Goal: Transaction & Acquisition: Purchase product/service

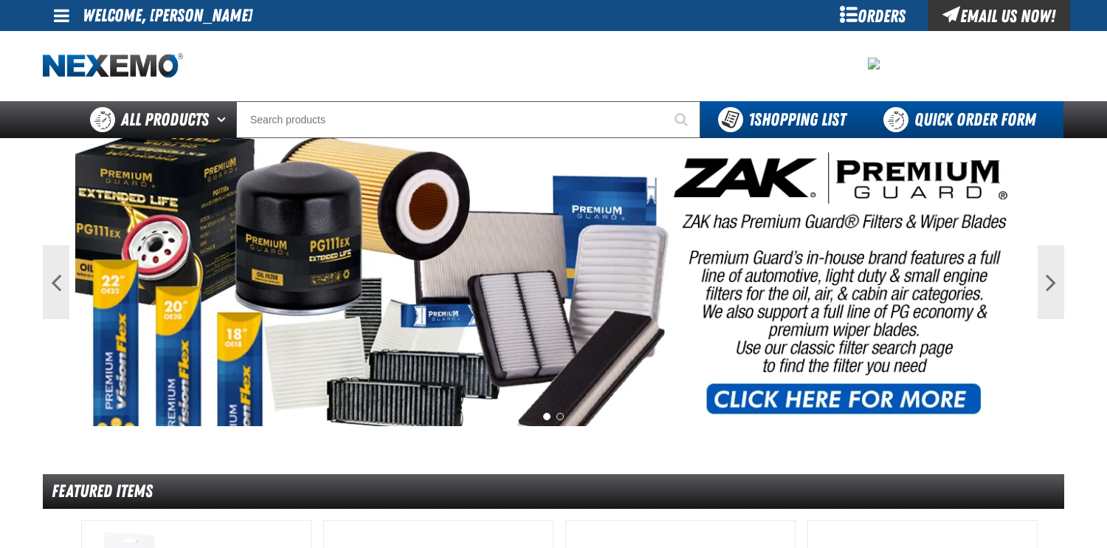
click at [952, 118] on link "Quick Order Form" at bounding box center [964, 119] width 200 height 37
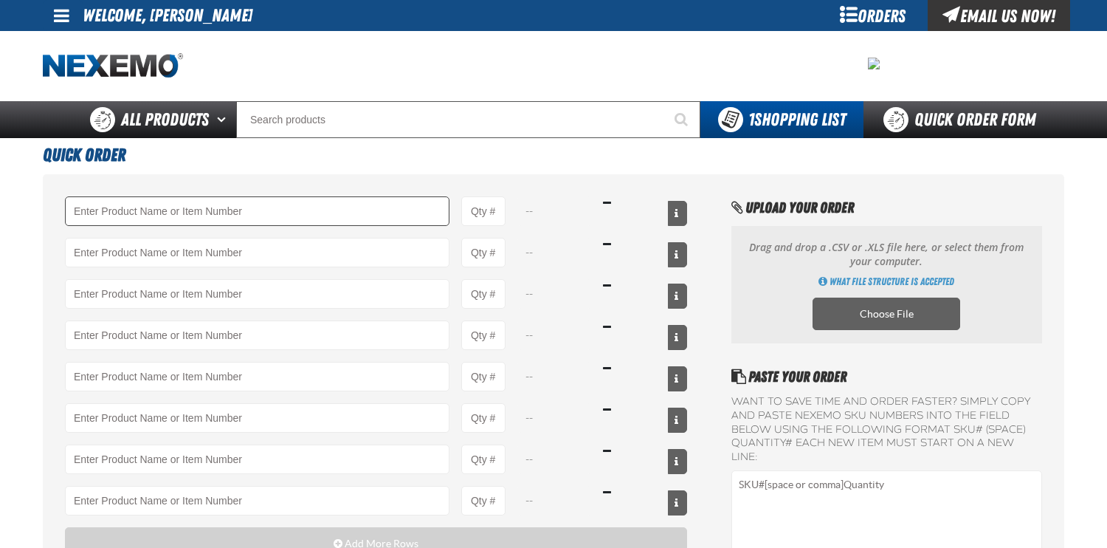
click at [255, 213] on input "Product" at bounding box center [257, 211] width 385 height 30
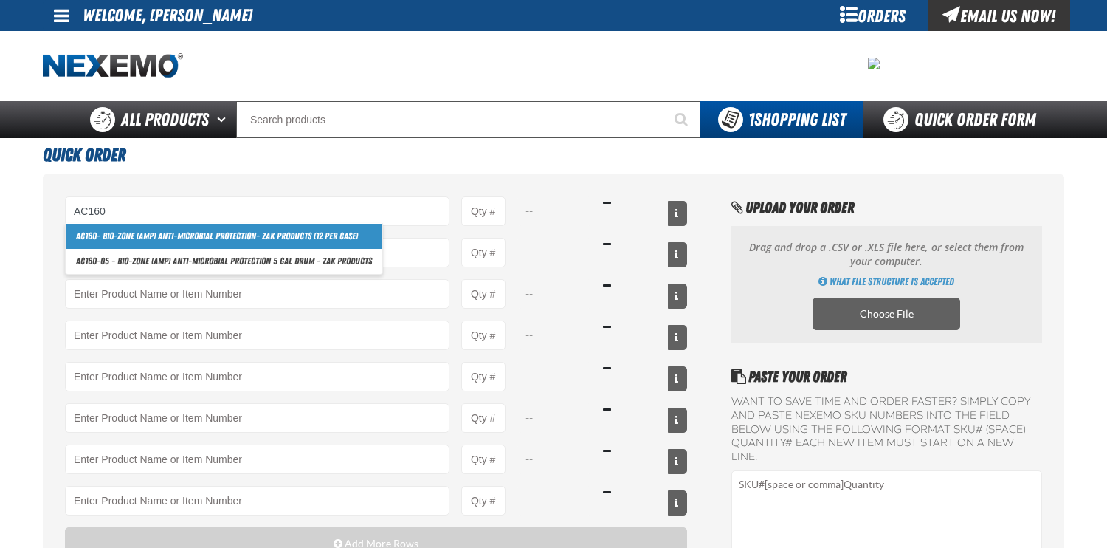
click at [268, 233] on link "AC160 - Bio-Zone (AMP) Anti-Microbial Protection- ZAK Products (12 per case)" at bounding box center [224, 236] width 317 height 25
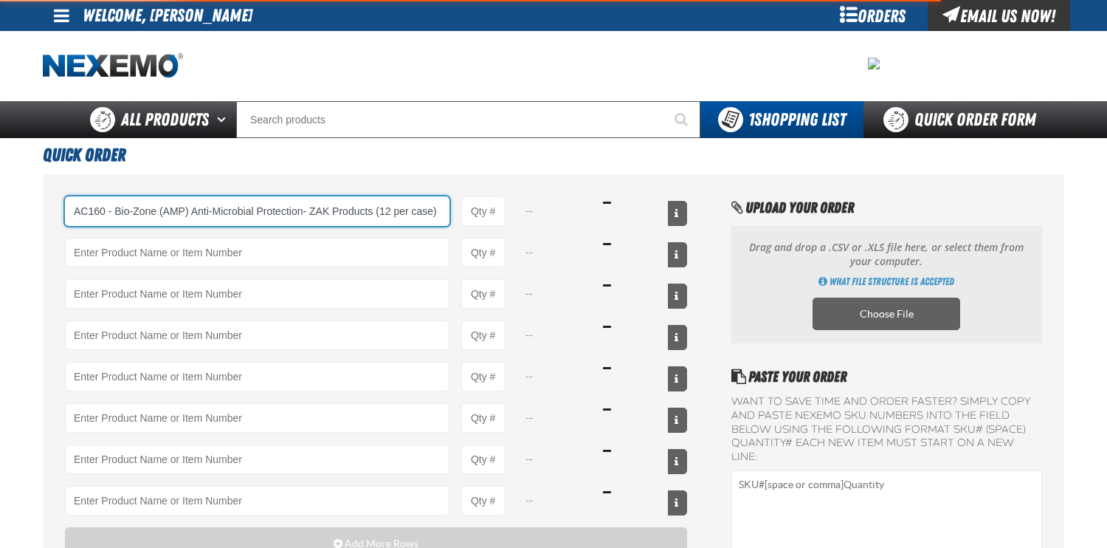
type input "AC160 - Bio-Zone (AMP) Anti-Microbial Protection- ZAK Products (12 per case)"
type input "1"
select select "bottle"
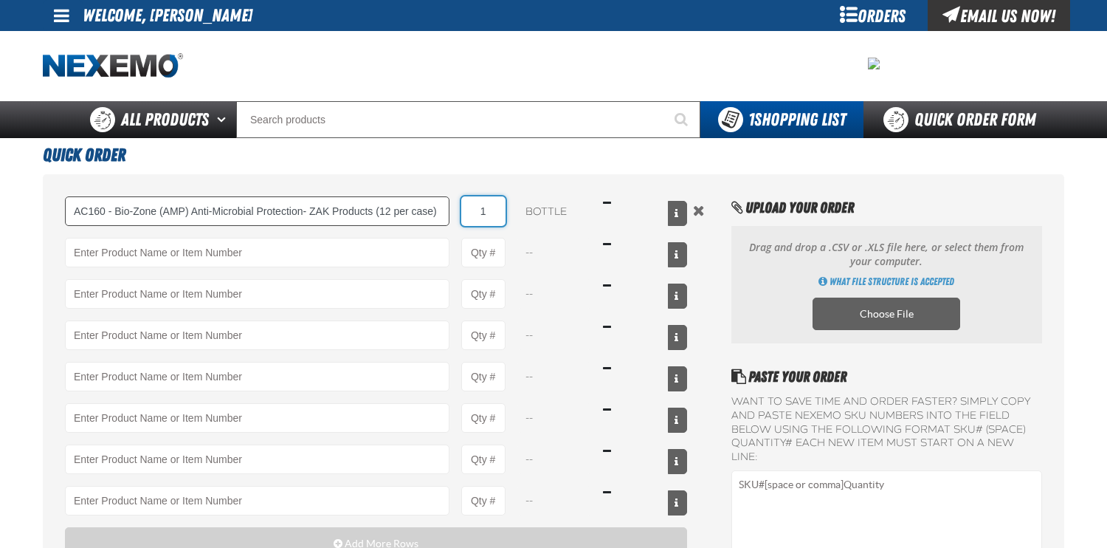
drag, startPoint x: 499, startPoint y: 213, endPoint x: 394, endPoint y: 200, distance: 105.7
click at [394, 200] on div "AC160 - Bio-Zone (AMP) Anti-Microbial Protection- ZAK Products (12 per case) AC…" at bounding box center [376, 211] width 622 height 30
type input "AC160 - Bio-Zone (AMP) Anti-Microbial Protection- ZAK Products (12 per case)"
type input "48"
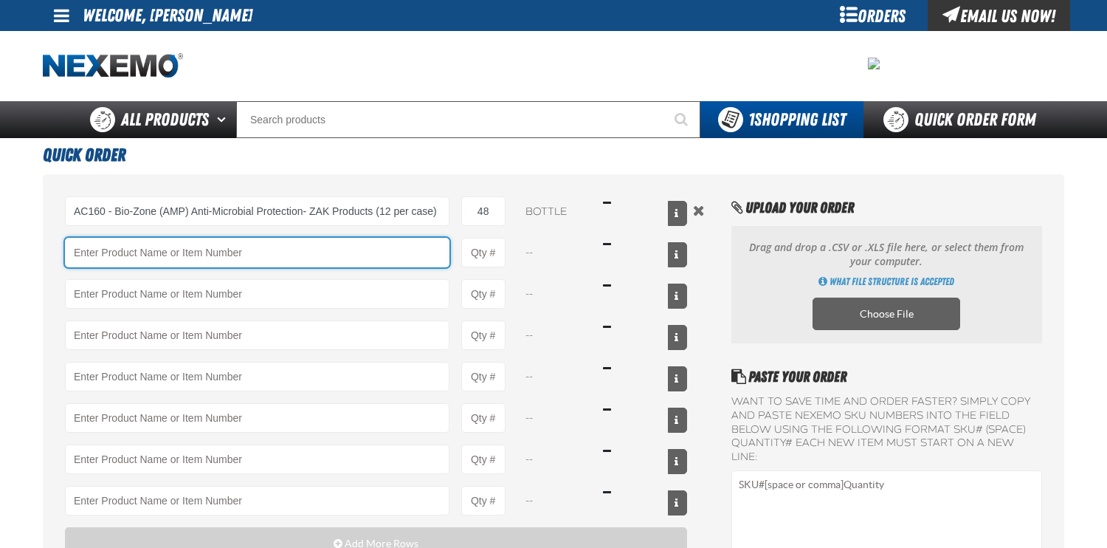
click at [186, 256] on input "Product" at bounding box center [257, 253] width 385 height 30
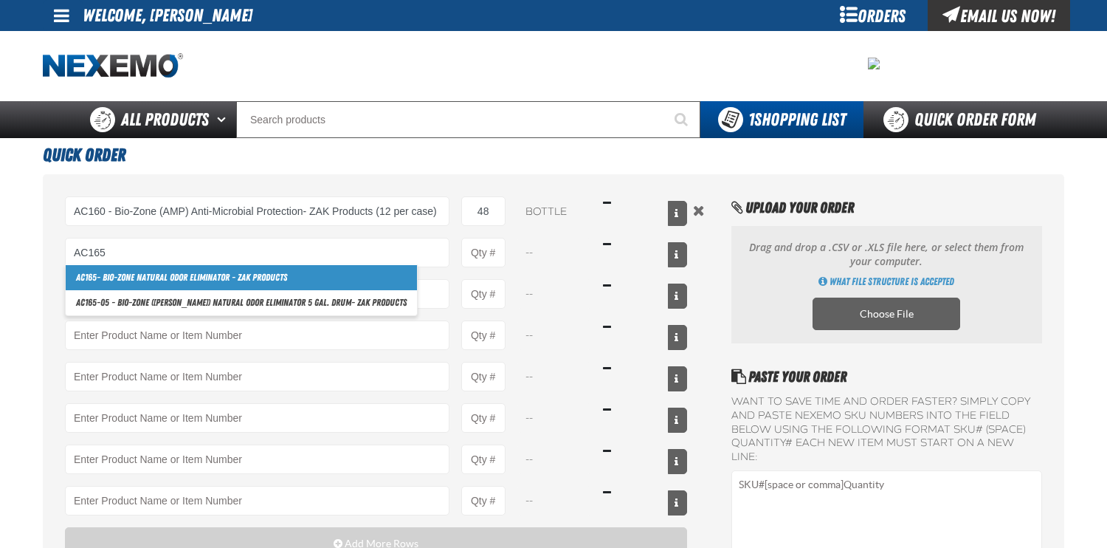
click at [182, 276] on link "AC165 - Bio-Zone Natural Odor Eliminator - ZAK Products" at bounding box center [241, 277] width 351 height 25
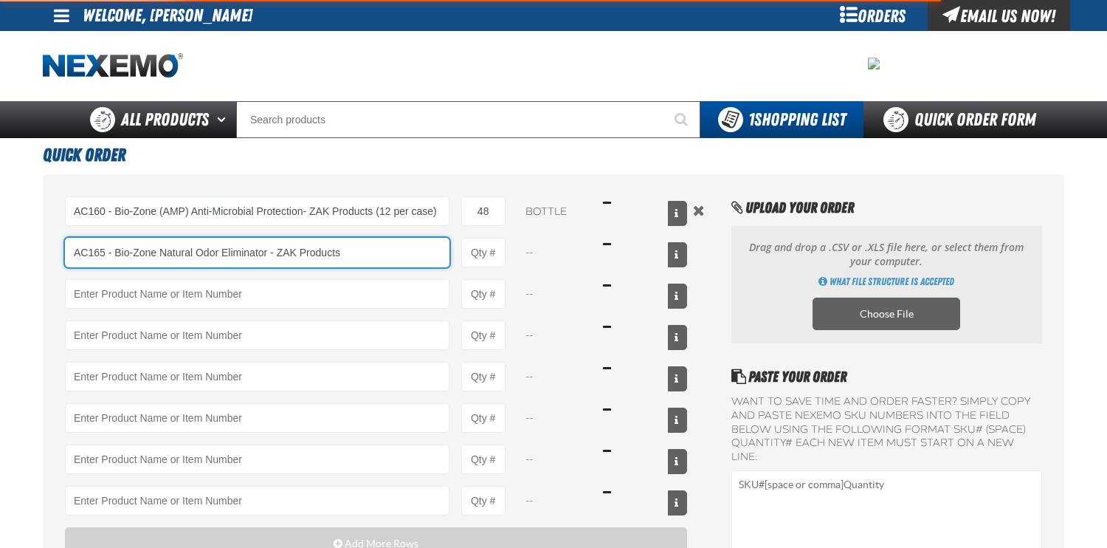
type input "AC165 - Bio-Zone Natural Odor Eliminator - ZAK Products"
type input "1"
select select "bottle"
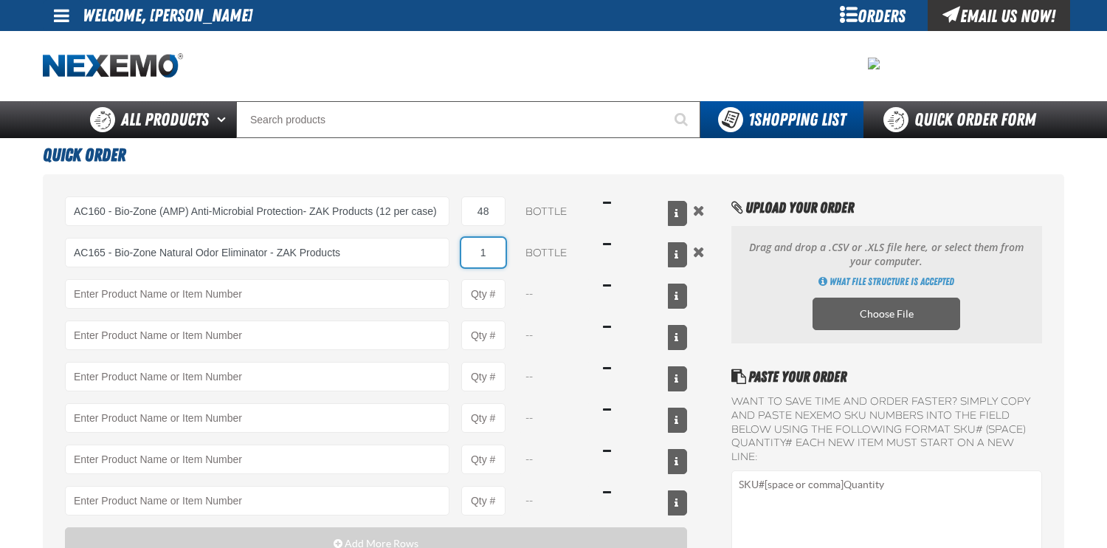
drag, startPoint x: 495, startPoint y: 255, endPoint x: 421, endPoint y: 237, distance: 75.9
click at [430, 241] on div "AC165 - Bio-Zone Natural Odor Eliminator - ZAK Products AC165 - Bio-Zone Natura…" at bounding box center [376, 253] width 622 height 30
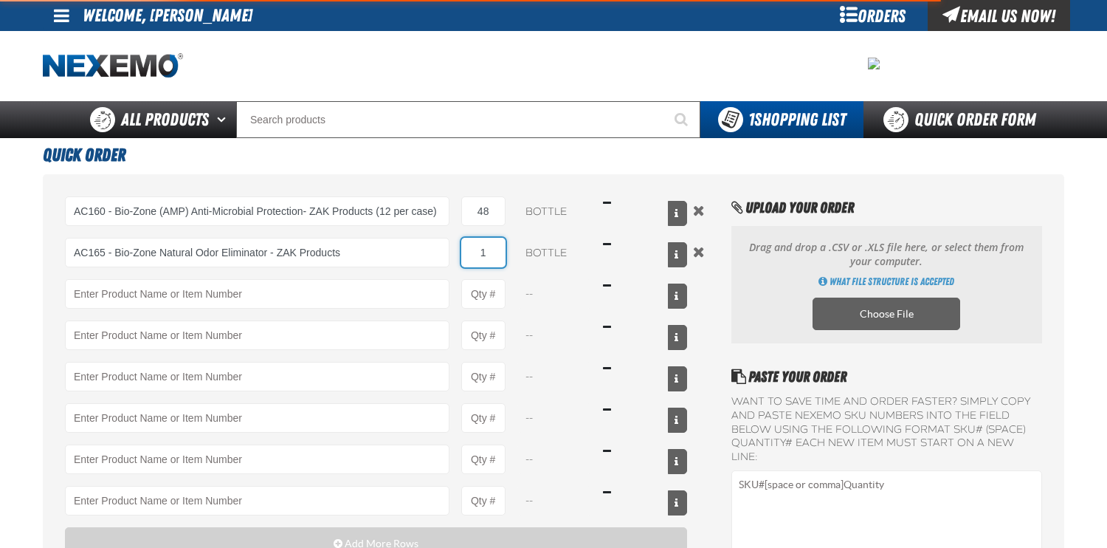
type input "AC165 - Bio-Zone Natural Odor Eliminator - ZAK Products"
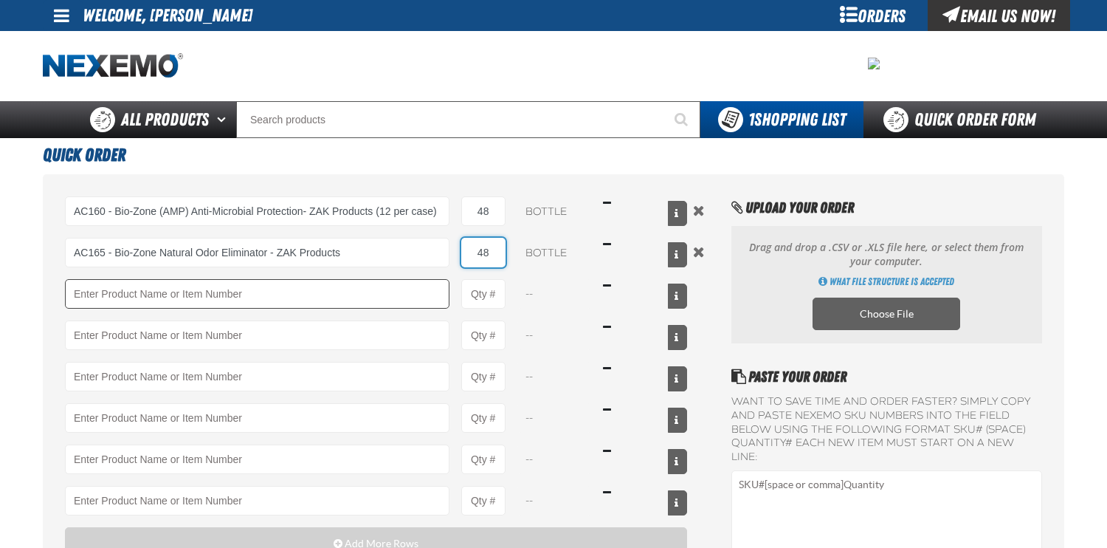
type input "48"
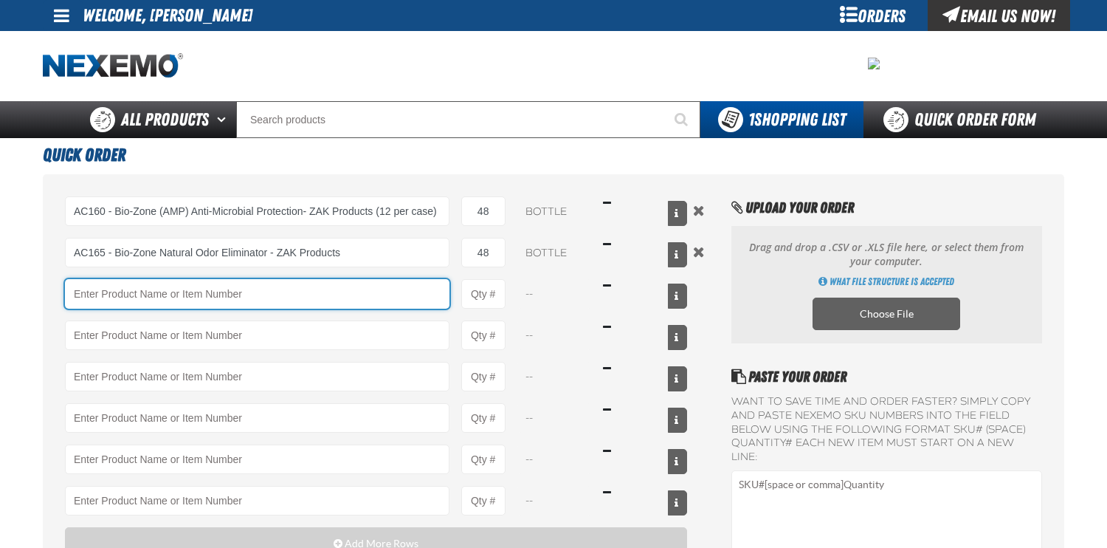
click at [242, 292] on input "Product" at bounding box center [257, 294] width 385 height 30
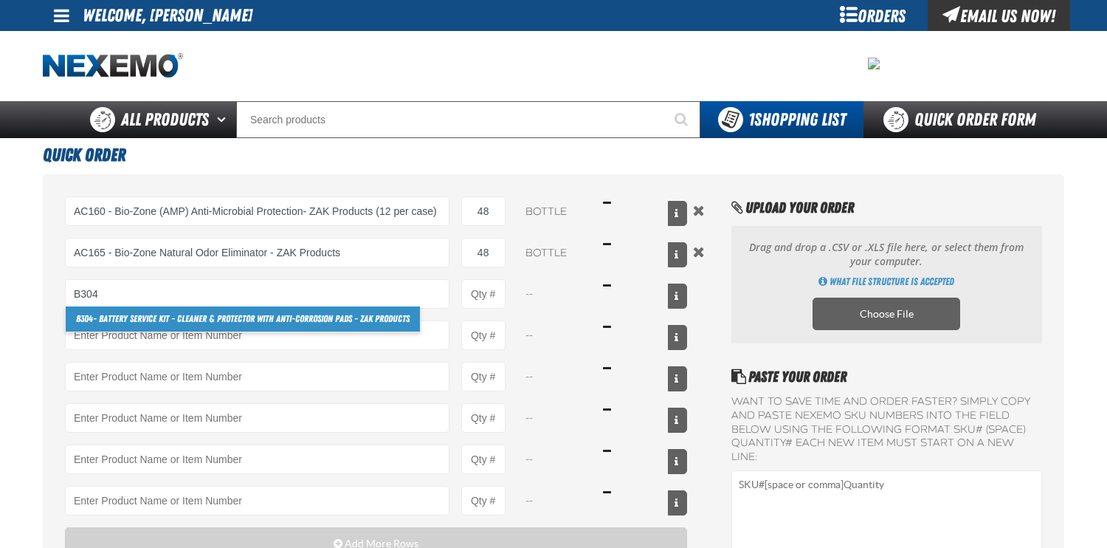
click at [134, 314] on link "B304 - Battery Service Kit - Cleaner & Protector with Anti-Corrosion Pads - ZAK…" at bounding box center [243, 318] width 354 height 25
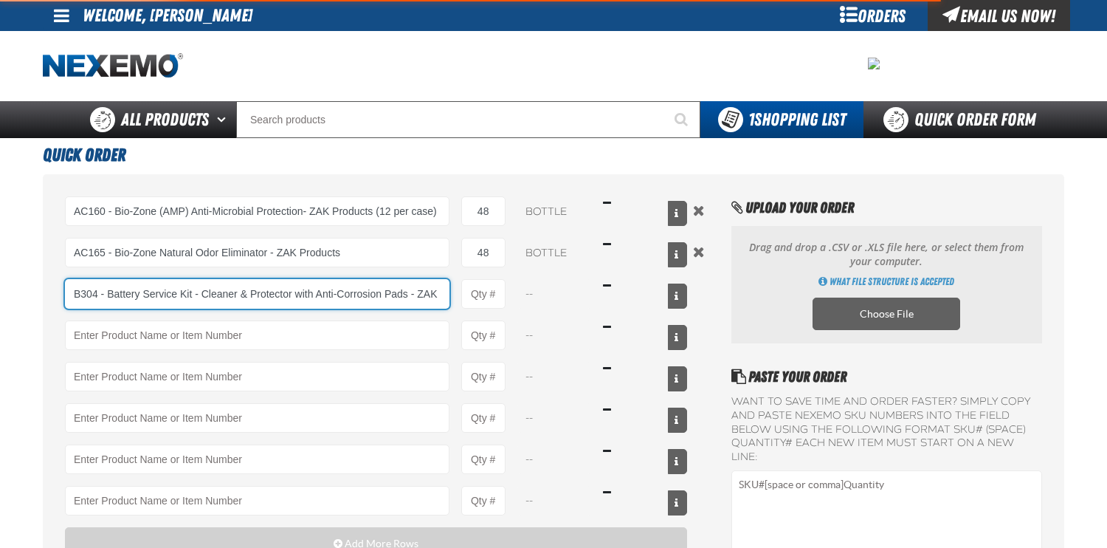
scroll to position [0, 41]
type input "B304 - Battery Service Kit - Cleaner &amp; Protector with Anti-Corrosion Pads -…"
type input "1"
select select "kit"
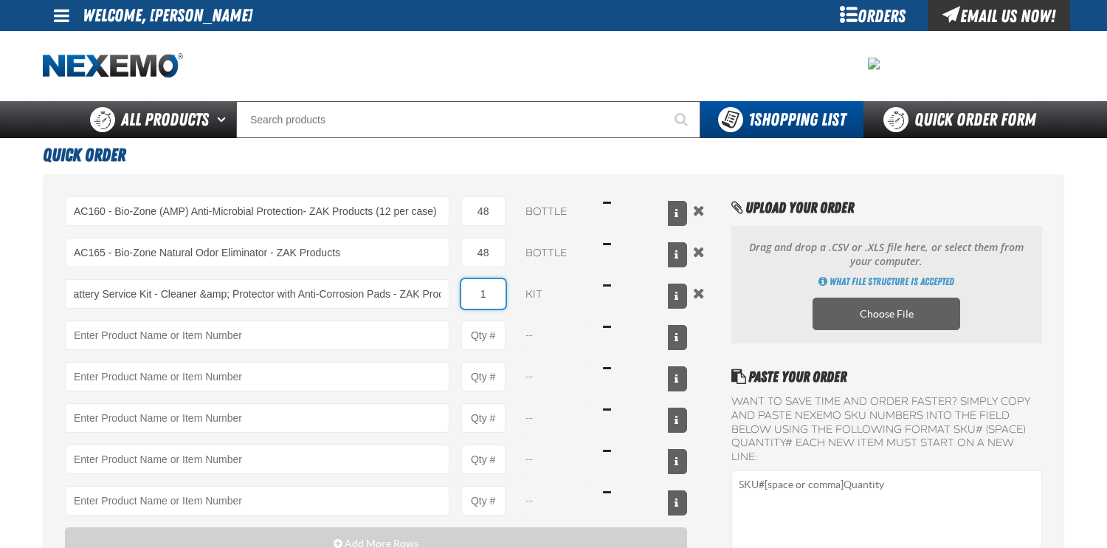
scroll to position [0, 0]
drag, startPoint x: 475, startPoint y: 293, endPoint x: 446, endPoint y: 288, distance: 30.0
click at [446, 288] on div "B304 - Battery Service Kit - Cleaner &amp; Protector with Anti-Corrosion Pads -…" at bounding box center [376, 294] width 622 height 30
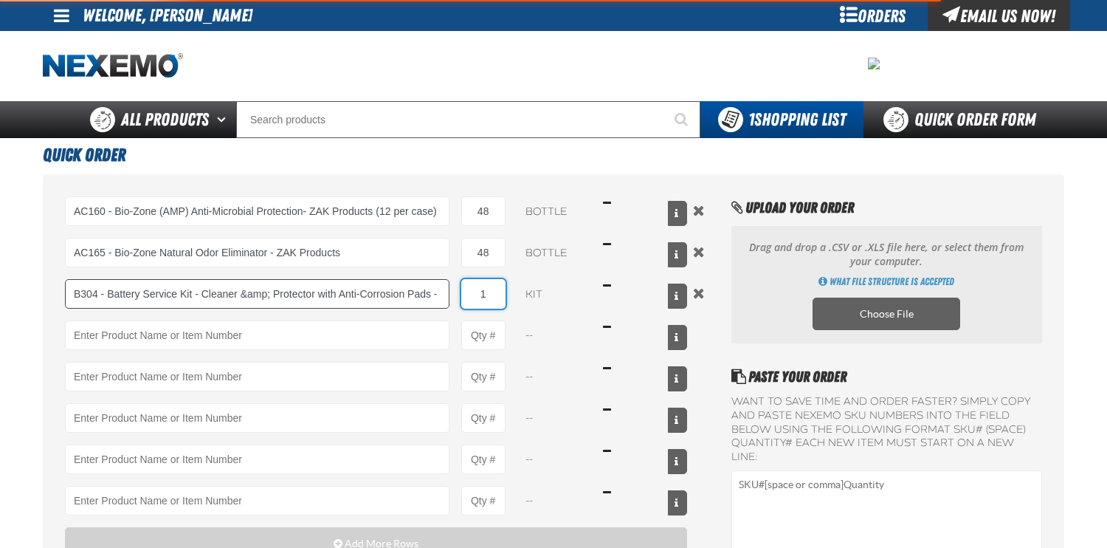
type input "B304 - Battery Service Kit - Cleaner &amp; Protector with Anti-Corrosion Pads -…"
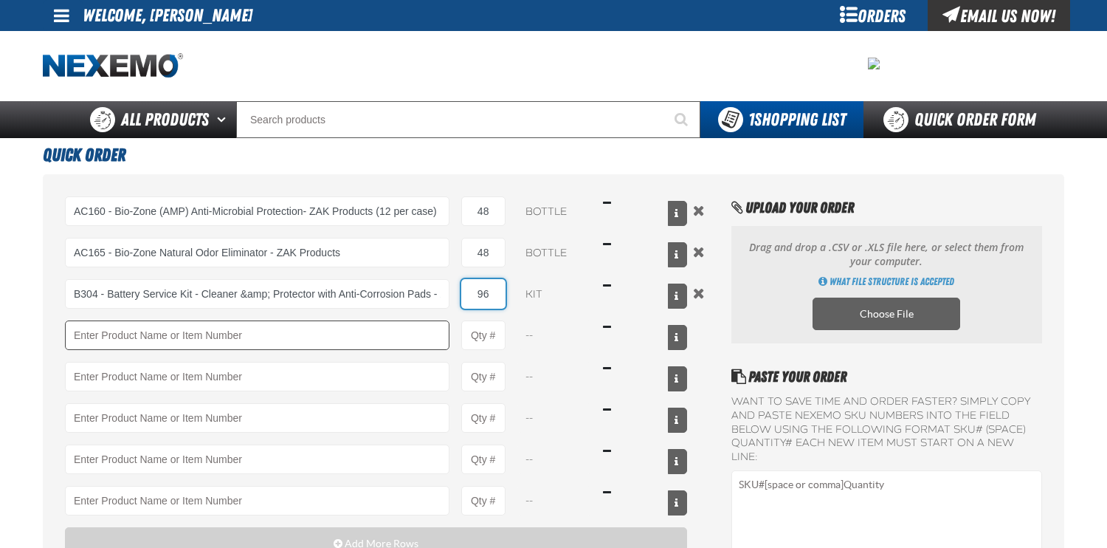
type input "96"
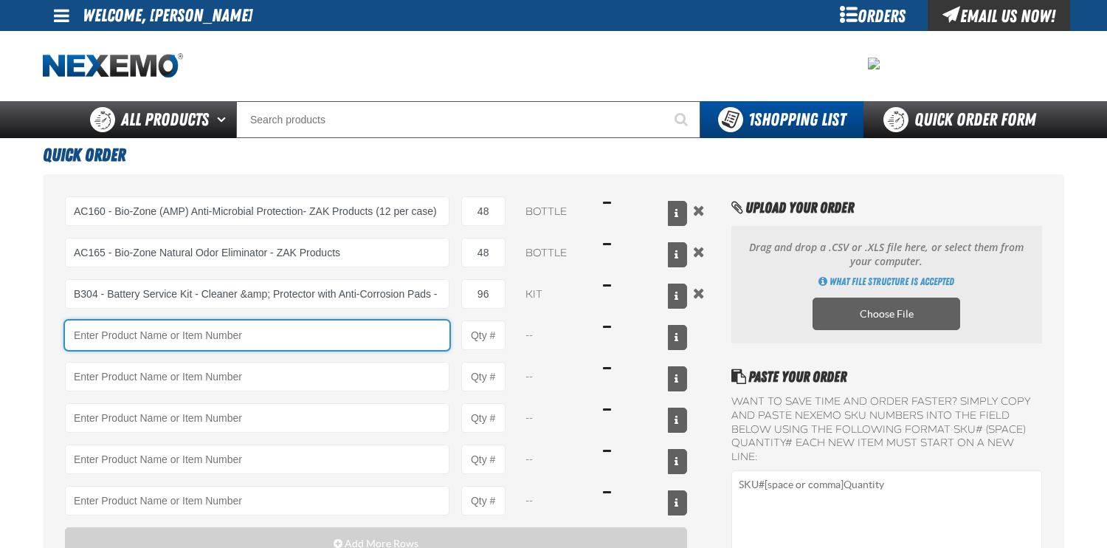
click at [204, 337] on input "Product" at bounding box center [257, 335] width 385 height 30
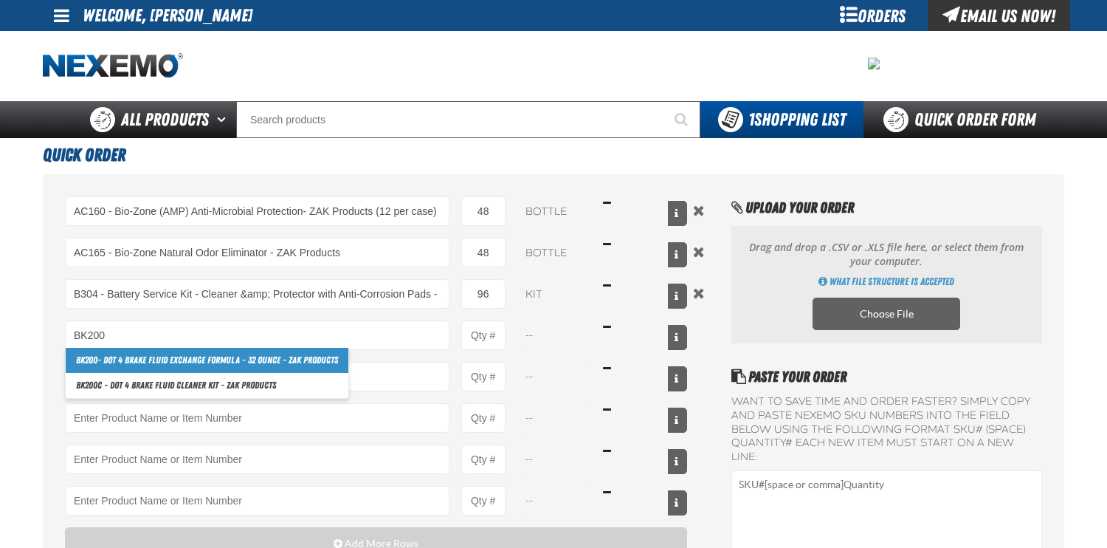
click at [200, 361] on link "BK200 - DOT 4 Brake Fluid Exchange Formula - 32 Ounce - ZAK Products" at bounding box center [207, 360] width 283 height 25
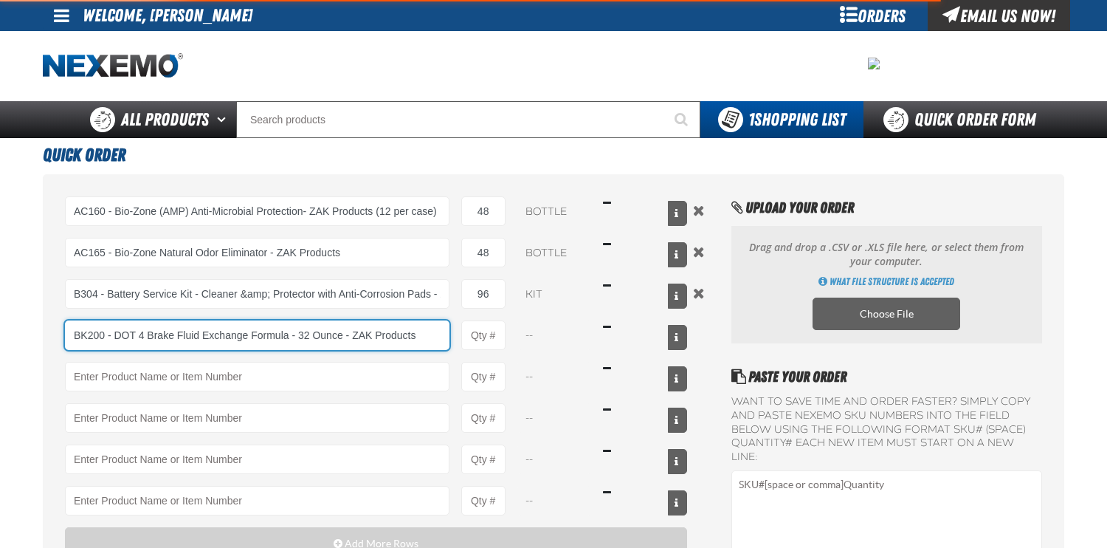
type input "BK200 - DOT 4 Brake Fluid Exchange Formula - 32 Ounce - ZAK Products"
type input "1"
select select "bottle"
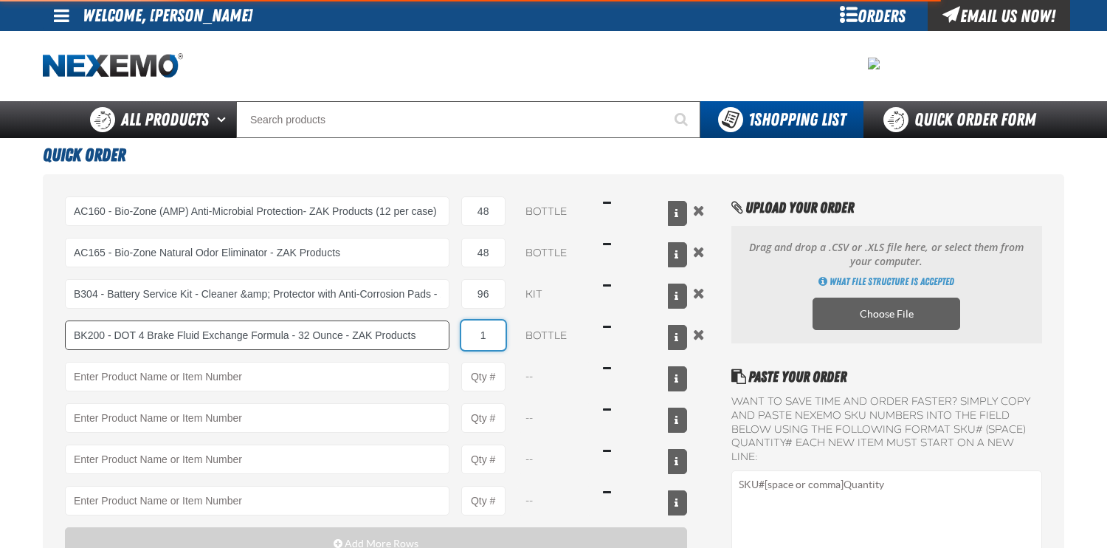
drag, startPoint x: 487, startPoint y: 334, endPoint x: 444, endPoint y: 333, distance: 43.6
click at [444, 333] on div "BK200 - DOT 4 Brake Fluid Exchange Formula - 32 Ounce - ZAK Products BK200 - DO…" at bounding box center [376, 335] width 622 height 30
type input "BK200 - DOT 4 Brake Fluid Exchange Formula - 32 Ounce - ZAK Products"
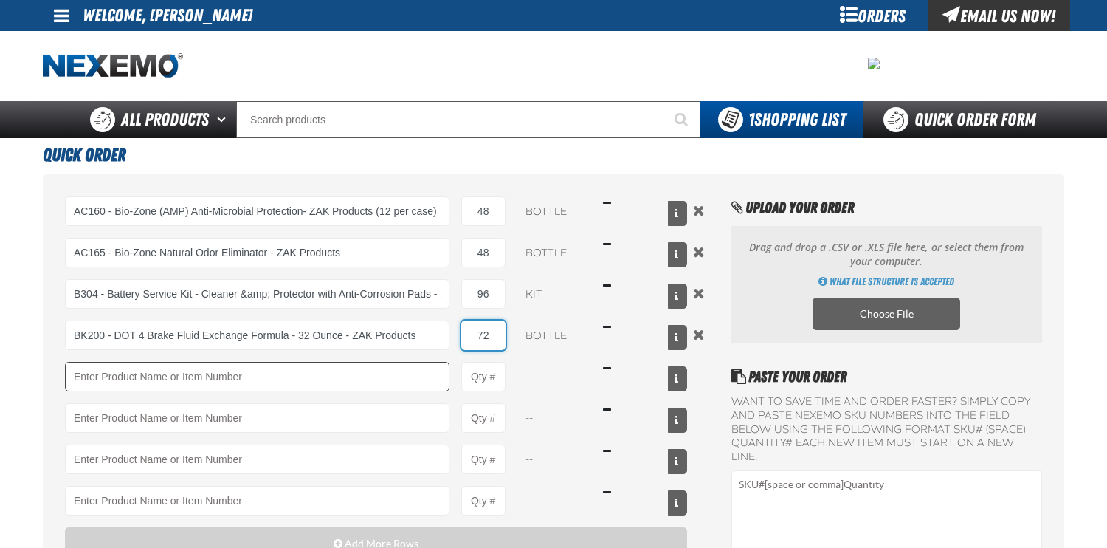
type input "72"
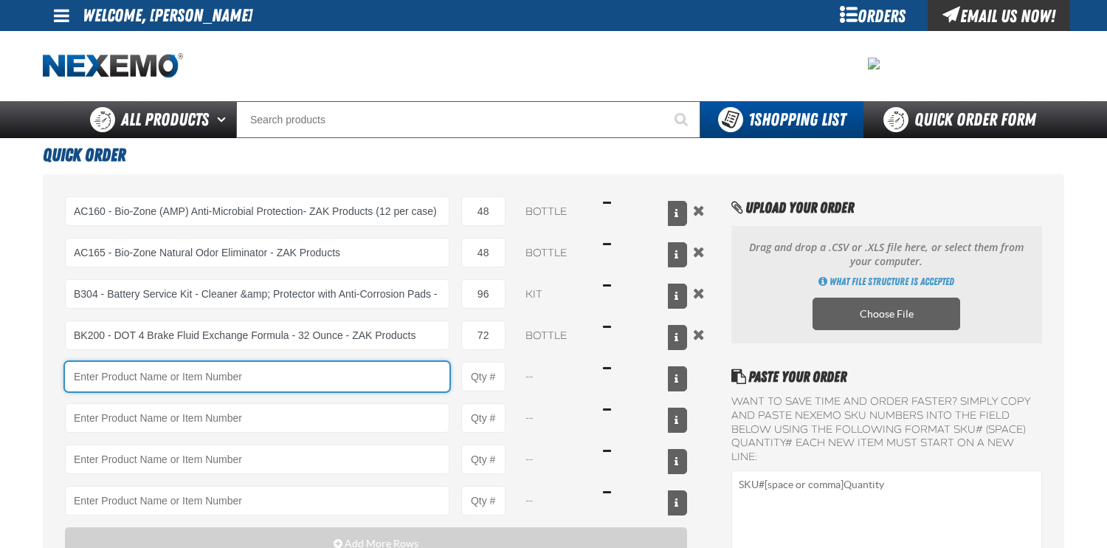
click at [382, 374] on input "Product" at bounding box center [257, 377] width 385 height 30
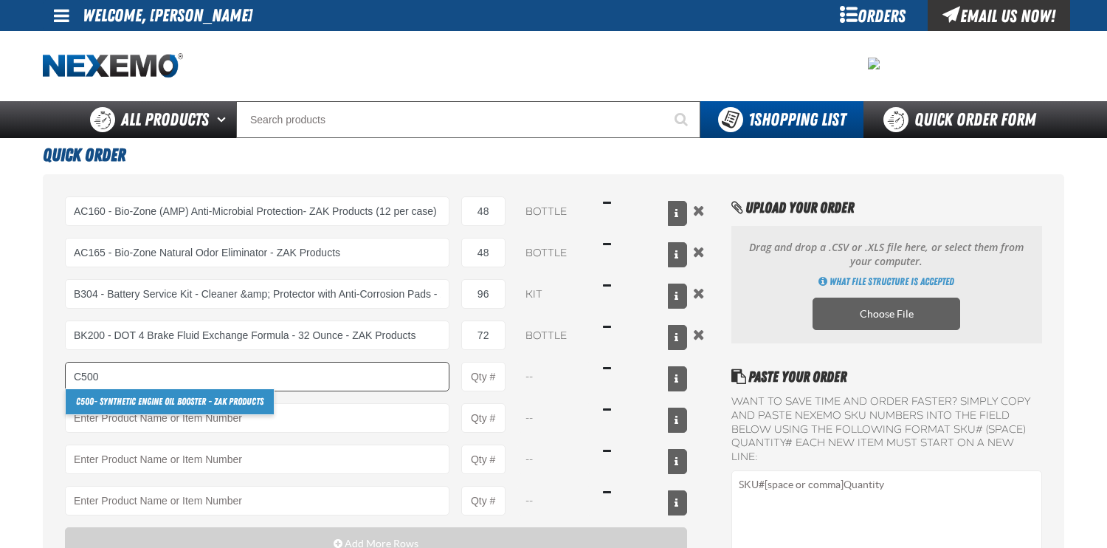
drag, startPoint x: 215, startPoint y: 403, endPoint x: 407, endPoint y: 384, distance: 192.9
click at [215, 402] on link "C500 - Synthetic Engine Oil Booster - ZAK Products" at bounding box center [170, 401] width 208 height 25
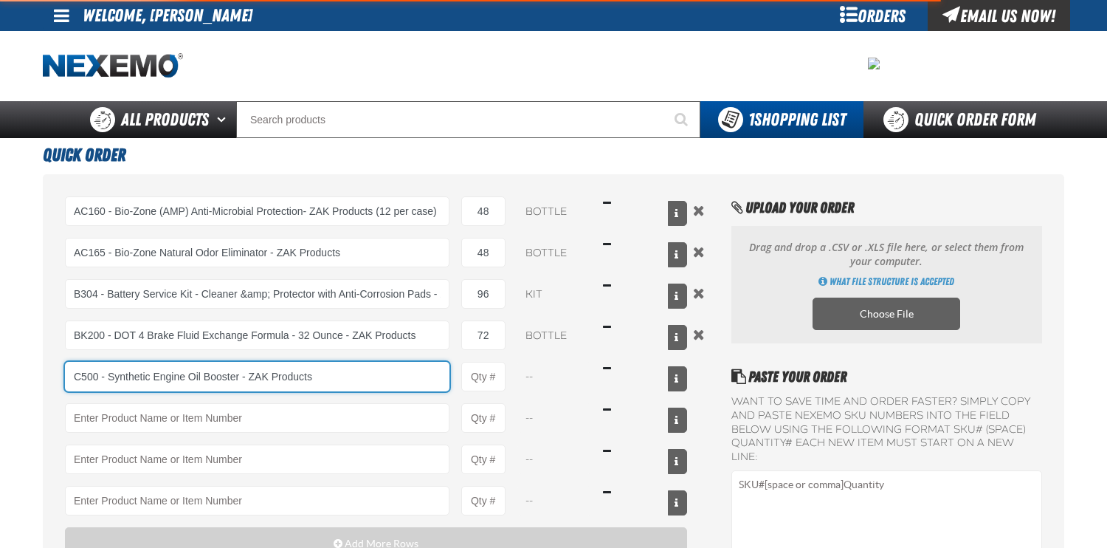
type input "C500 - Synthetic Engine Oil Booster - ZAK Products"
type input "1"
select select "bottle"
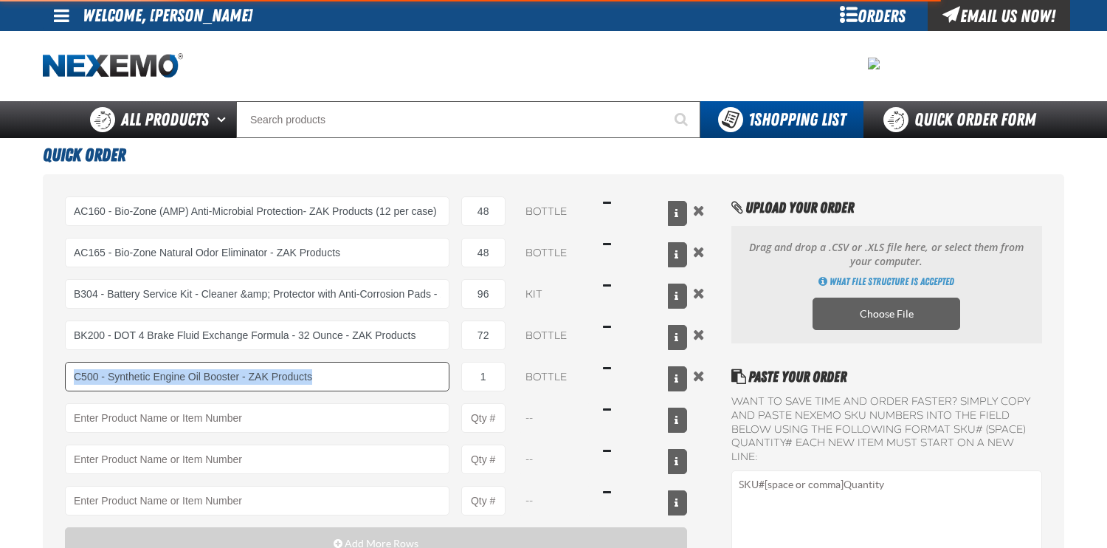
drag, startPoint x: 506, startPoint y: 379, endPoint x: 439, endPoint y: 369, distance: 67.9
click at [439, 369] on div "C500 - Synthetic Engine Oil Booster - ZAK Products C500 - Synthetic Engine Oil …" at bounding box center [376, 377] width 622 height 30
type input "C500 - Synthetic Engine Oil Booster - ZAK Products"
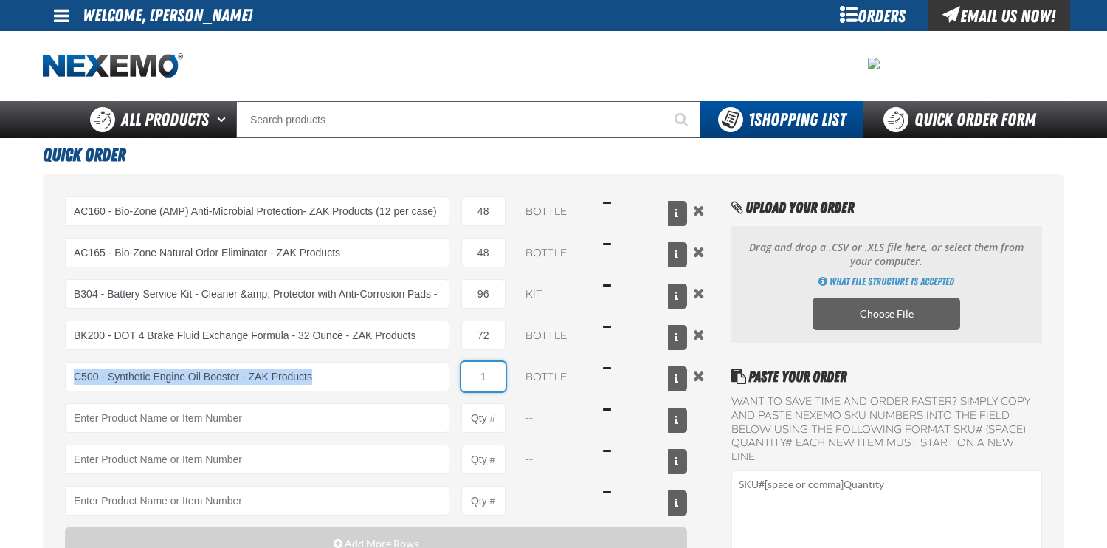
click at [486, 381] on input "1" at bounding box center [483, 377] width 44 height 30
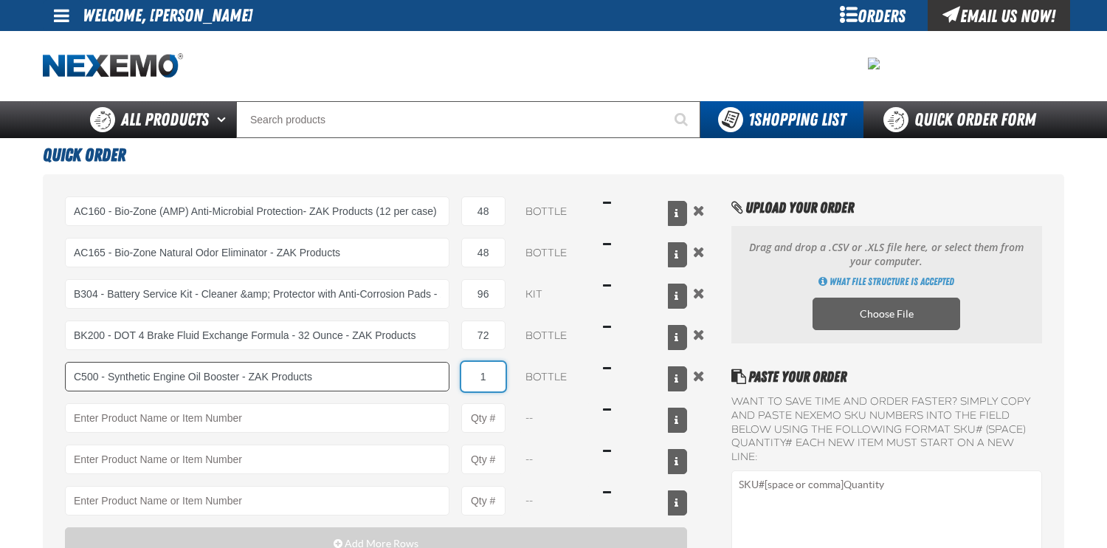
drag, startPoint x: 487, startPoint y: 379, endPoint x: 447, endPoint y: 376, distance: 40.8
click at [447, 376] on div "C500 - Synthetic Engine Oil Booster - ZAK Products C500 - Synthetic Engine Oil …" at bounding box center [376, 377] width 622 height 30
type input "432"
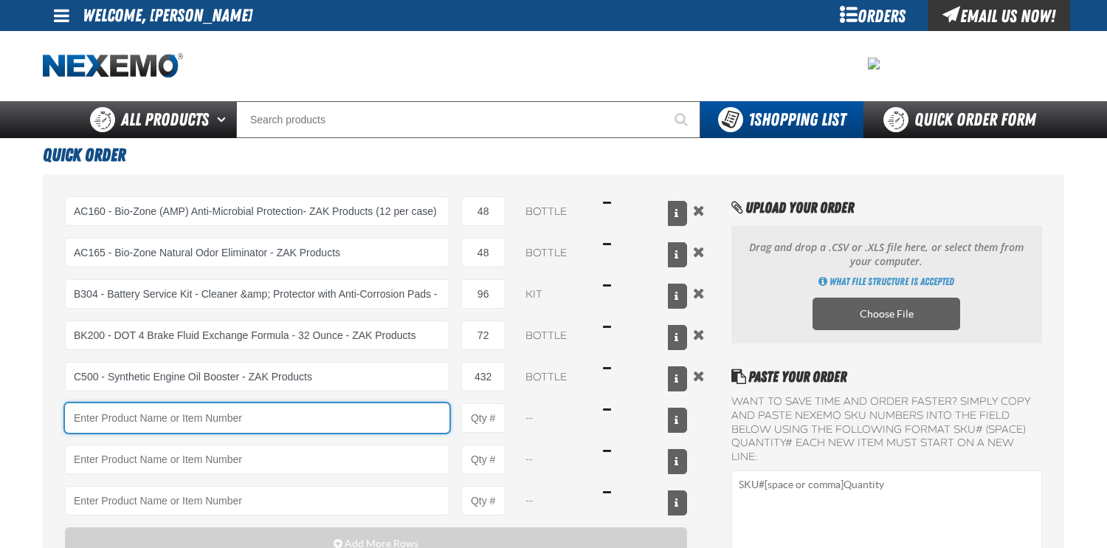
click at [348, 427] on input "Product" at bounding box center [257, 418] width 385 height 30
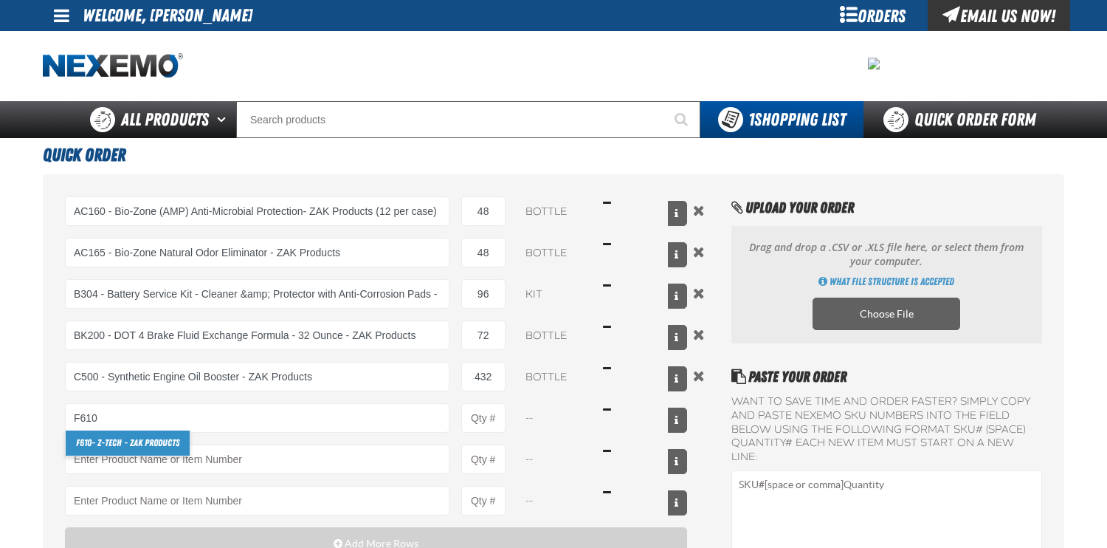
click at [144, 441] on link "F610 - Z-Tech - ZAK Products" at bounding box center [128, 442] width 124 height 25
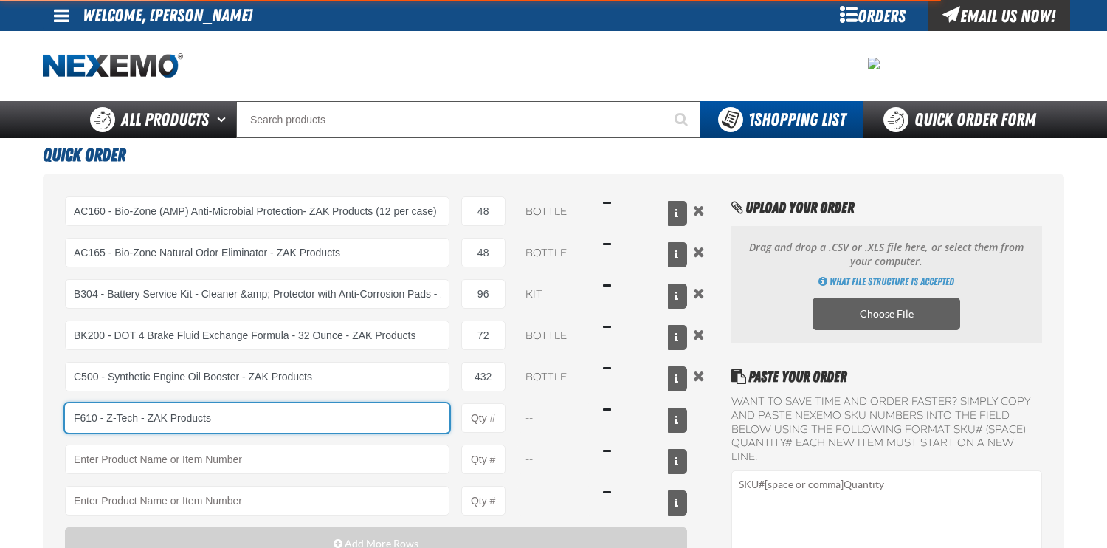
type input "F610 - Z-Tech - ZAK Products"
type input "1"
select select "bottle"
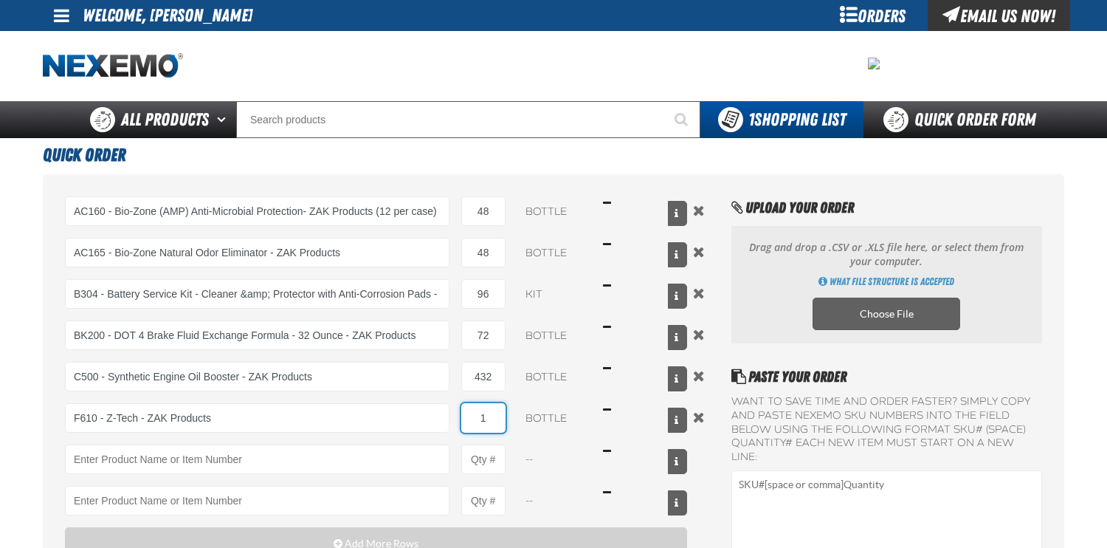
drag, startPoint x: 489, startPoint y: 420, endPoint x: 469, endPoint y: 418, distance: 20.1
click at [469, 418] on input "1" at bounding box center [483, 418] width 44 height 30
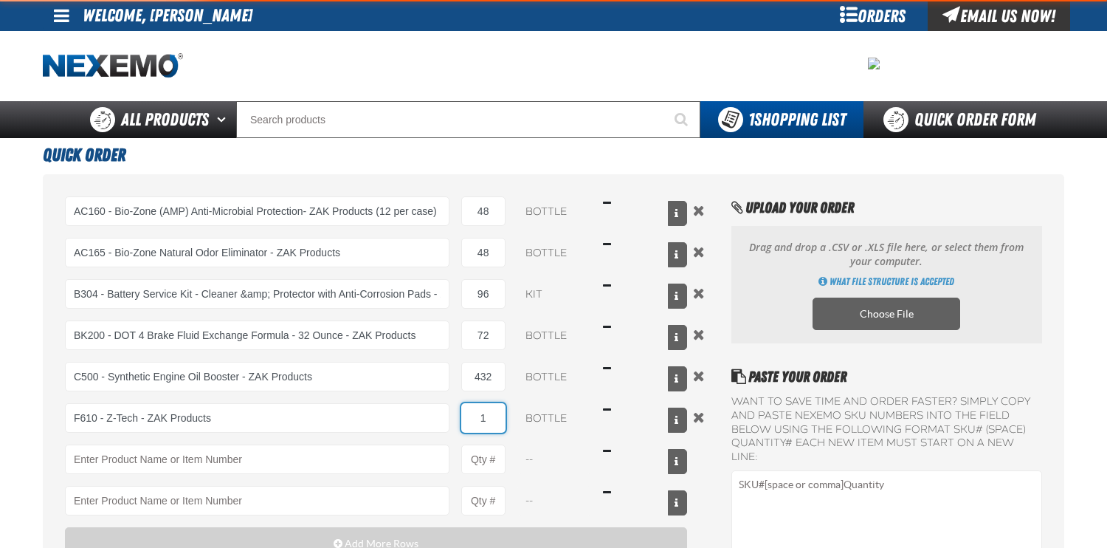
type input "F610 - Z-Tech - ZAK Products"
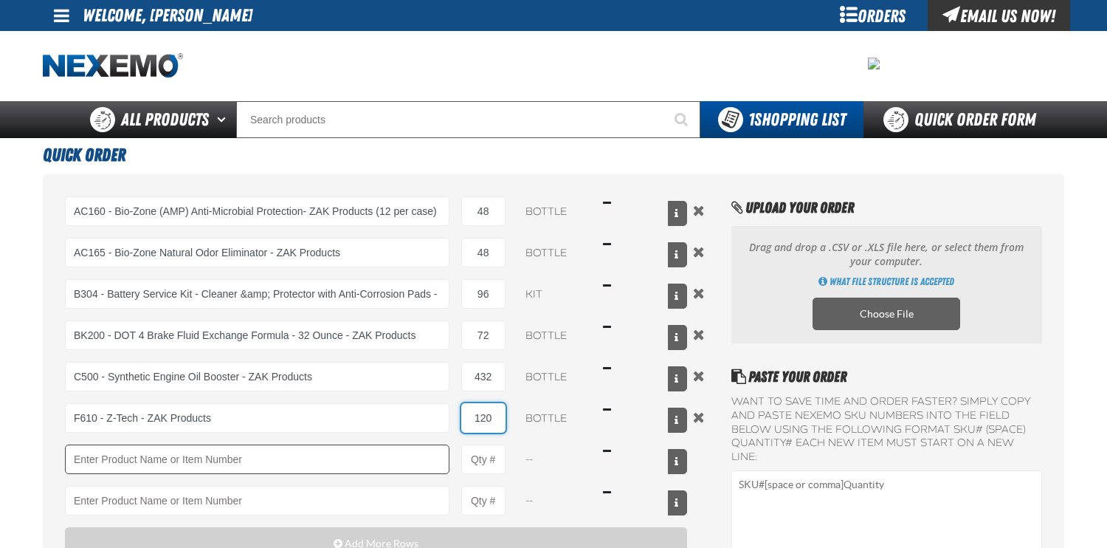
type input "120"
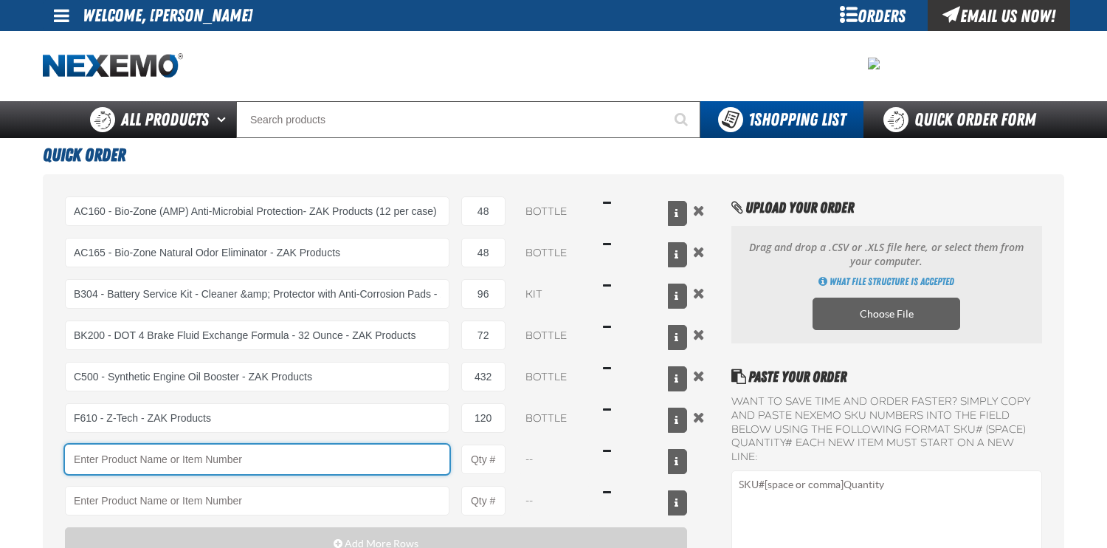
click at [300, 459] on input "Product" at bounding box center [257, 459] width 385 height 30
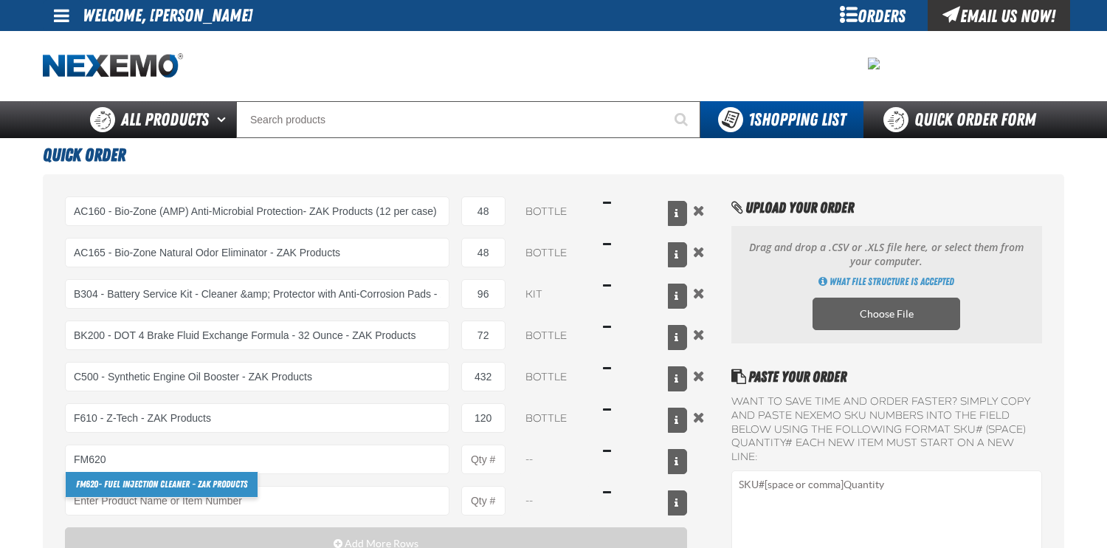
click at [175, 486] on link "FM620 - Fuel Injection Cleaner - ZAK Products" at bounding box center [162, 484] width 192 height 25
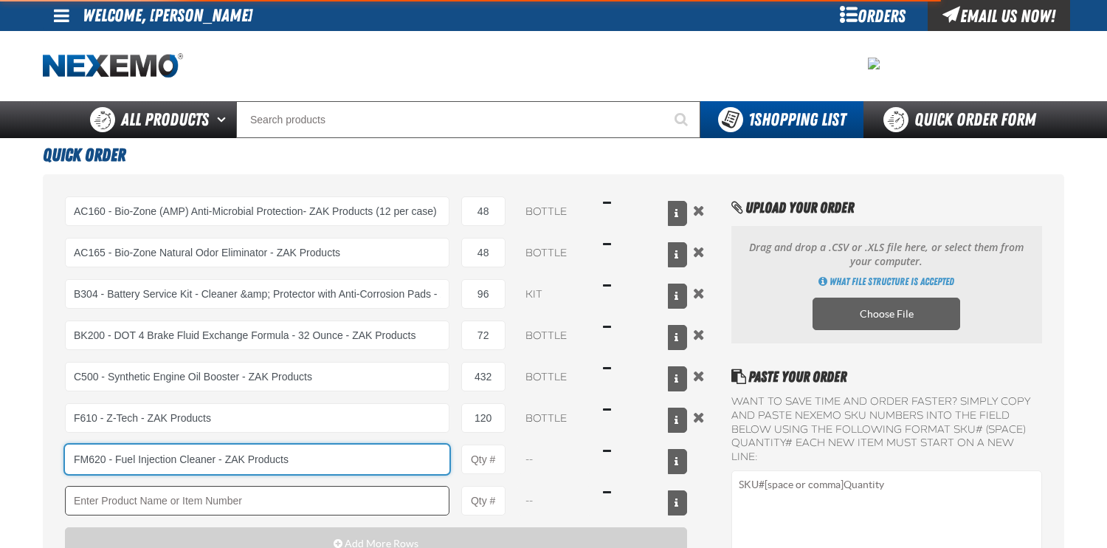
type input "FM620 - Fuel Injection Cleaner - ZAK Products"
type input "1"
select select "bottle"
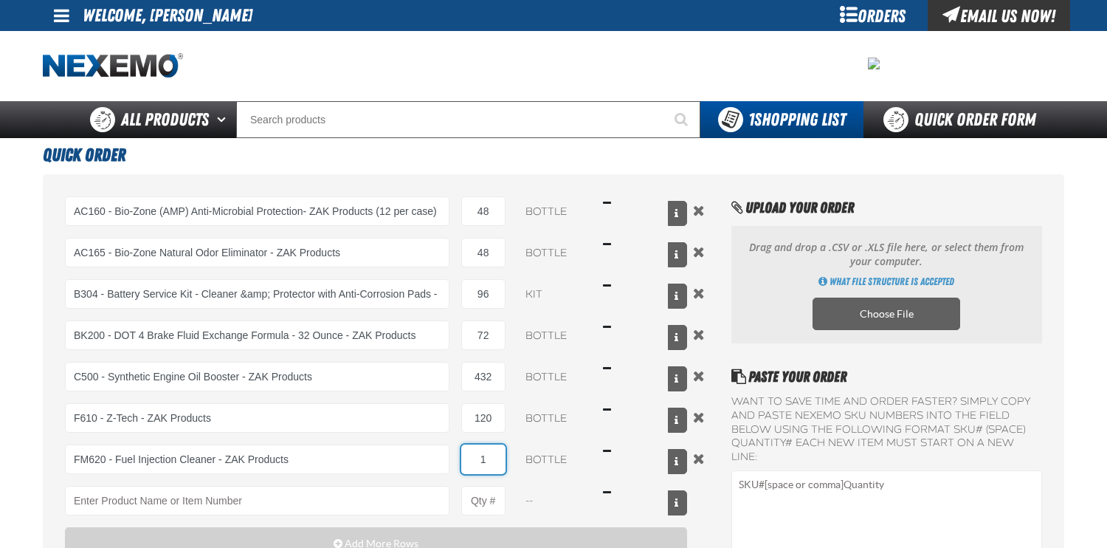
drag, startPoint x: 486, startPoint y: 464, endPoint x: 455, endPoint y: 456, distance: 31.9
click at [455, 456] on div "FM620 - Fuel Injection Cleaner - ZAK Products FM620 - Fuel Injection Cleaner - …" at bounding box center [376, 459] width 622 height 30
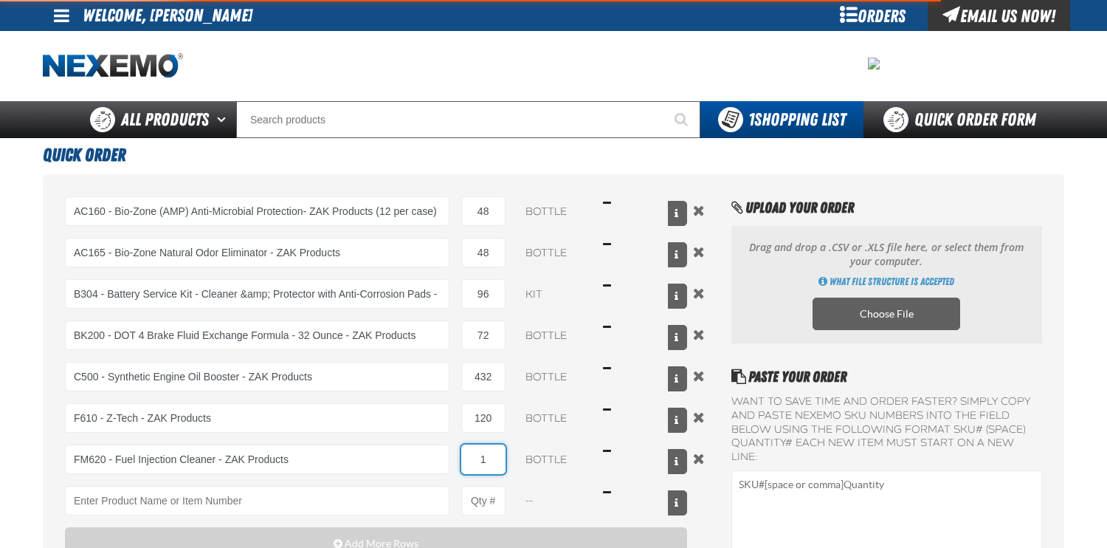
type input "FM620 - Fuel Injection Cleaner - ZAK Products"
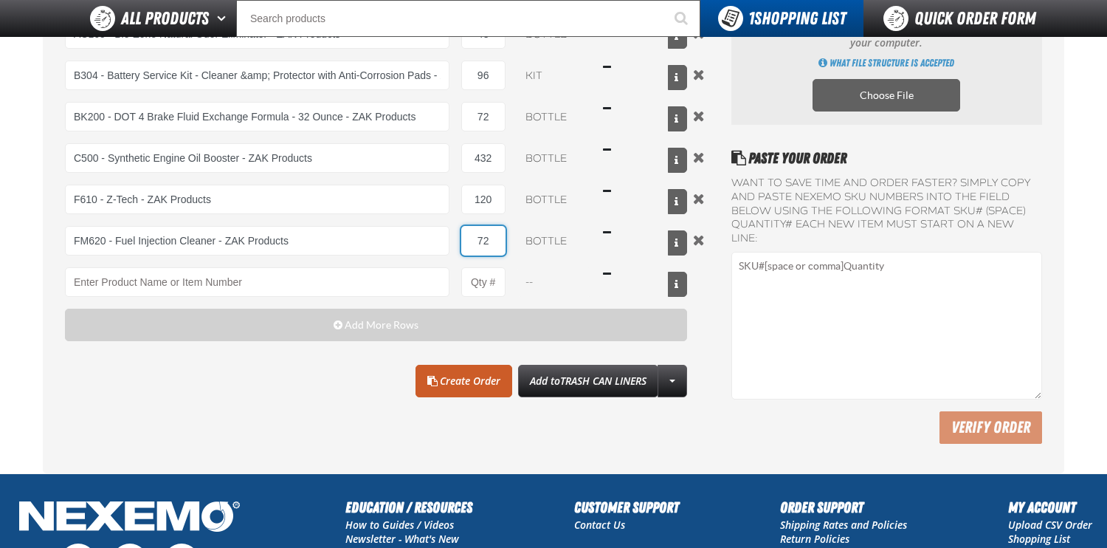
scroll to position [221, 0]
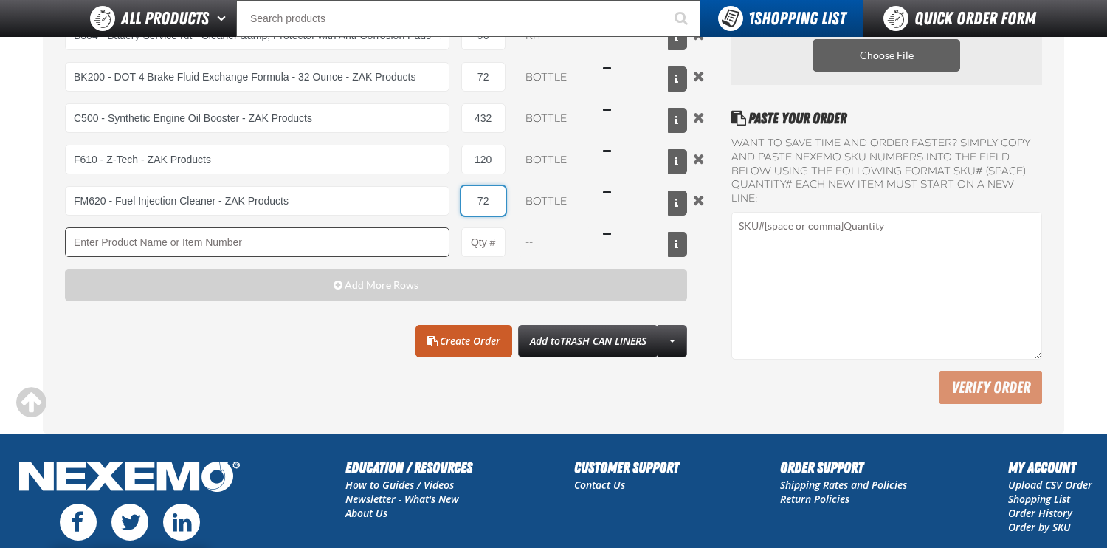
type input "72"
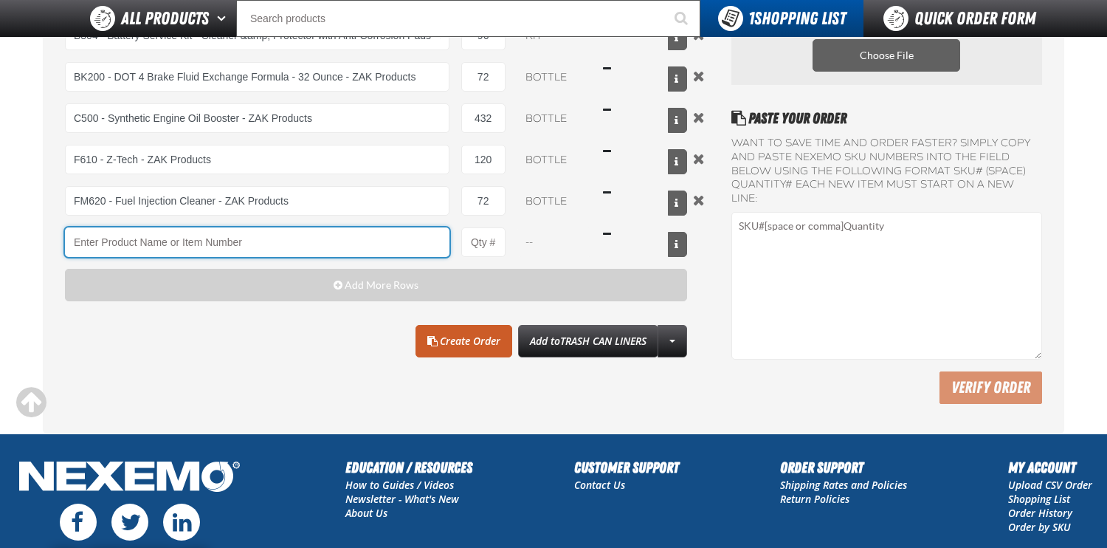
click at [264, 245] on input "Product" at bounding box center [257, 242] width 385 height 30
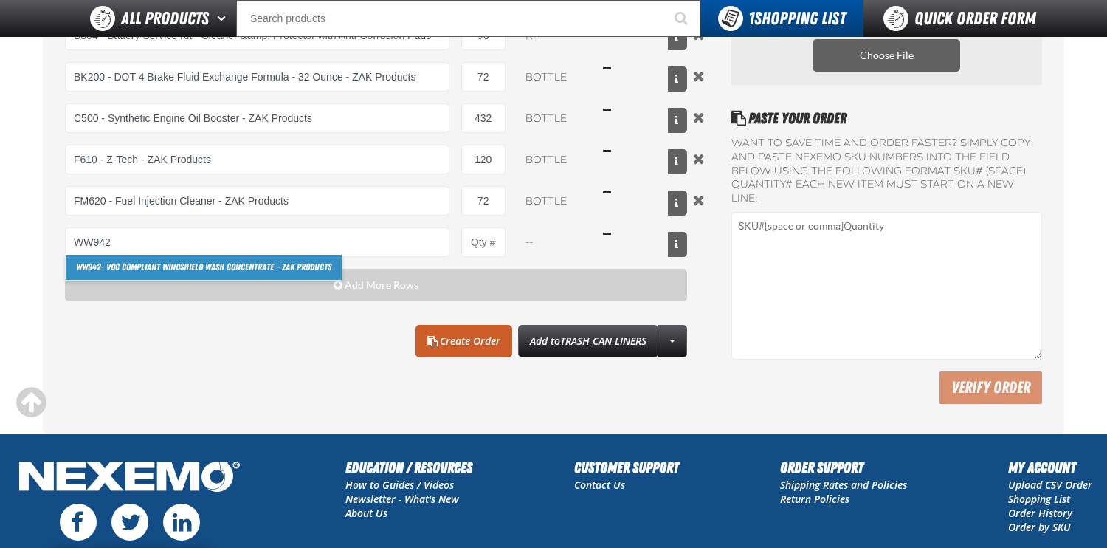
click at [202, 266] on link "WW942 - VOC Compliant Windshield Wash Concentrate - ZAK Products" at bounding box center [204, 267] width 276 height 25
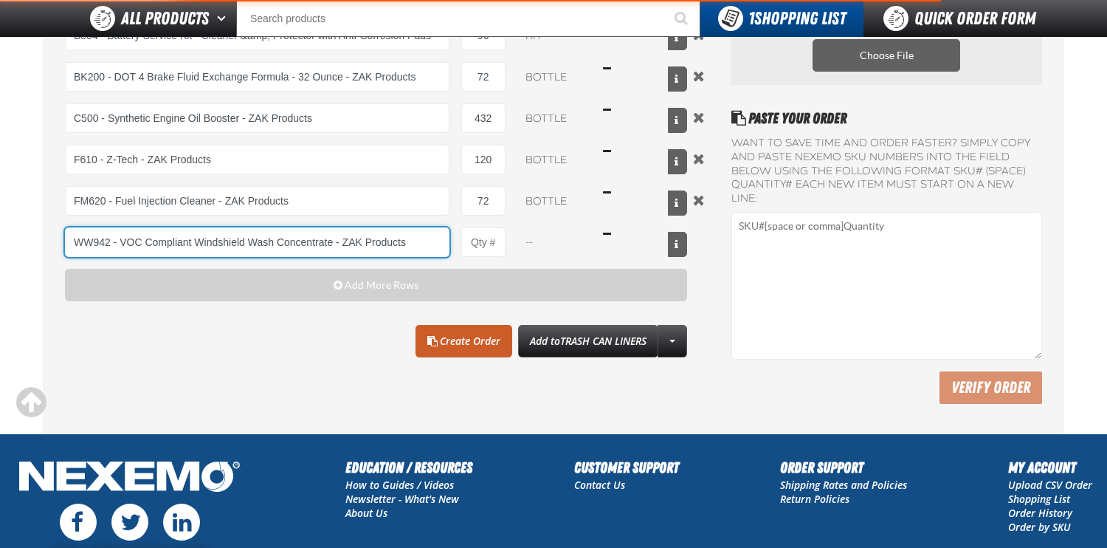
type input "WW942 - VOC Compliant Windshield Wash Concentrate - ZAK Products"
type input "1"
select select "bottle"
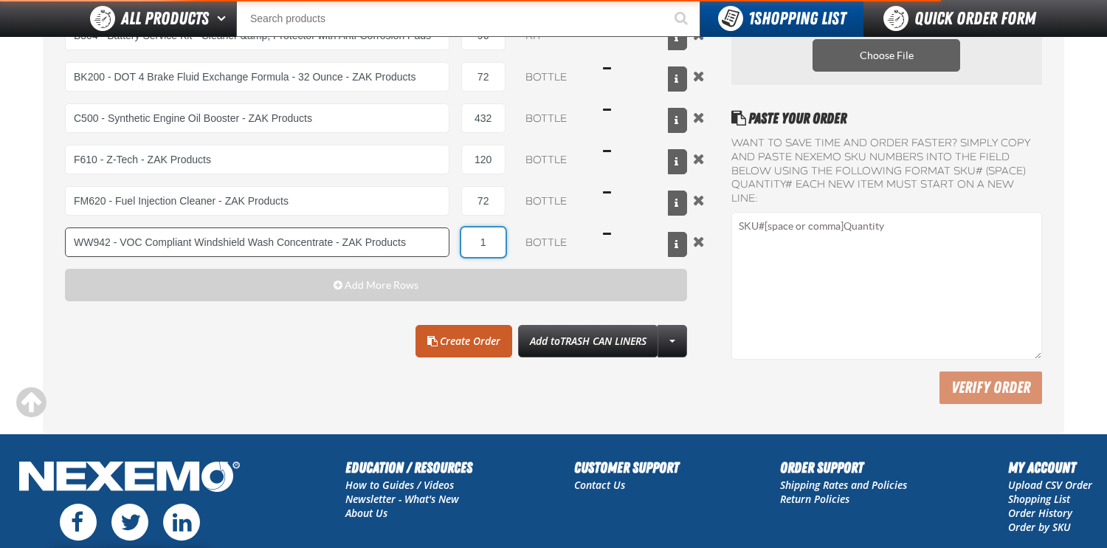
drag, startPoint x: 494, startPoint y: 237, endPoint x: 438, endPoint y: 244, distance: 55.9
click at [438, 244] on div "WW942 - VOC Compliant Windshield Wash Concentrate - ZAK Products WW942 - VOC Co…" at bounding box center [376, 242] width 622 height 30
type input "WW942 - VOC Compliant Windshield Wash Concentrate - ZAK Products"
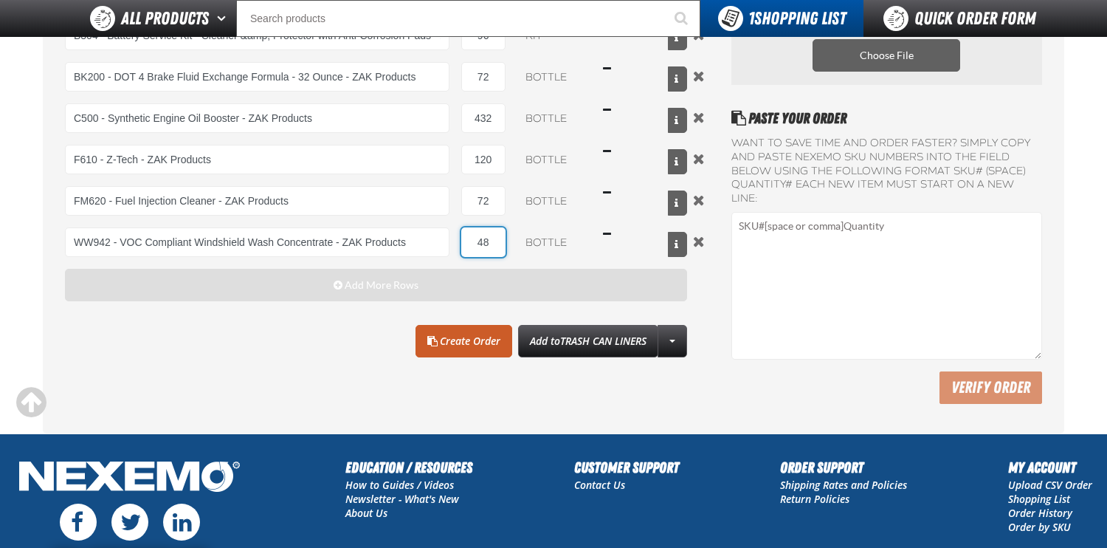
type input "48"
click at [380, 286] on span "Add More Rows" at bounding box center [382, 285] width 74 height 12
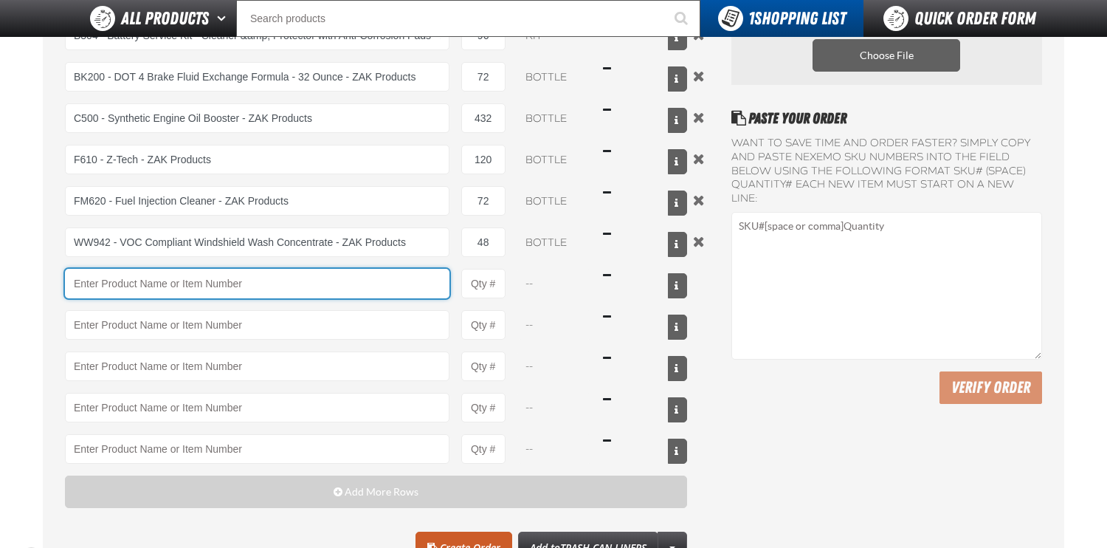
click at [143, 296] on input "Product" at bounding box center [257, 284] width 385 height 30
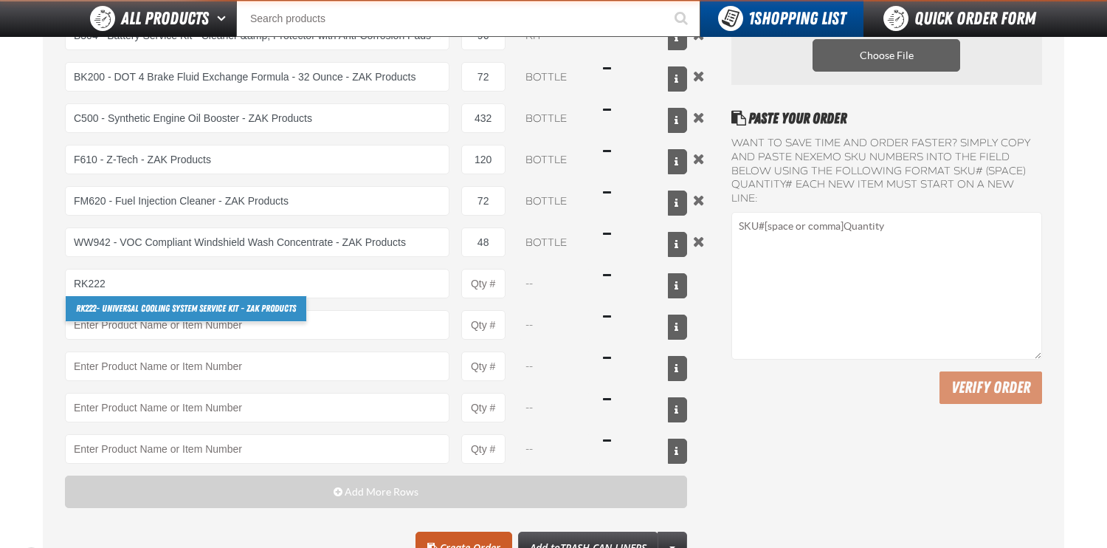
click at [174, 306] on link "RK222 - Universal Cooling System Service Kit - ZAK Products" at bounding box center [186, 308] width 241 height 25
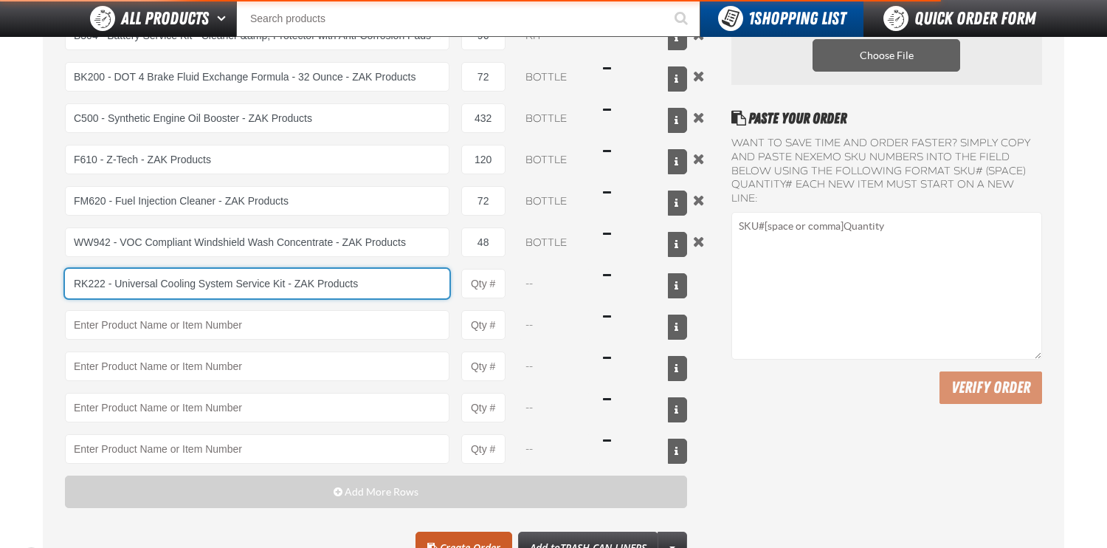
type input "RK222 - Universal Cooling System Service Kit - ZAK Products"
type input "1"
select select "kit"
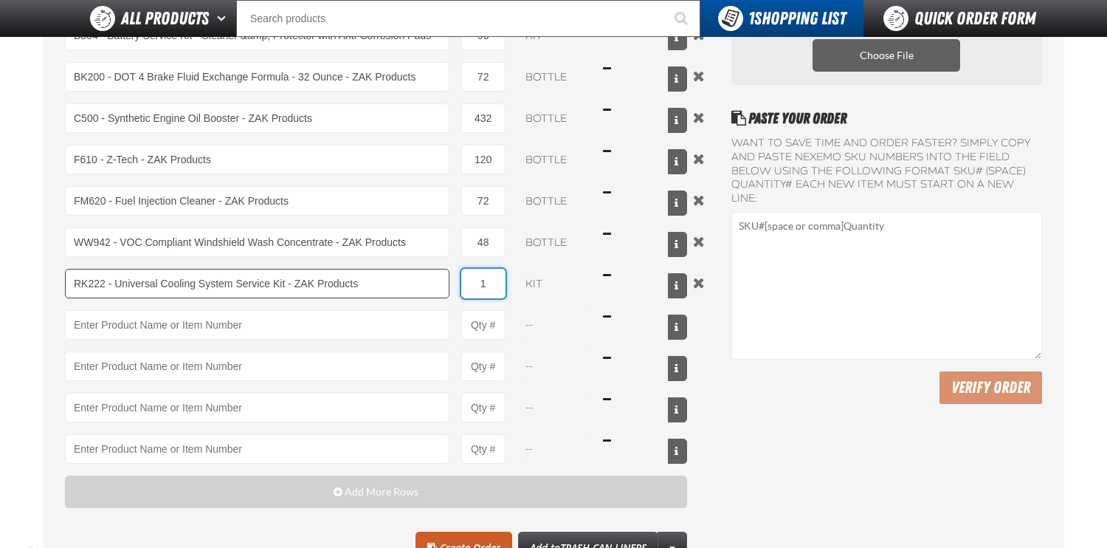
drag, startPoint x: 491, startPoint y: 281, endPoint x: 448, endPoint y: 281, distance: 42.8
click at [448, 281] on div "RK222 - Universal Cooling System Service Kit - ZAK Products RK222 - Universal C…" at bounding box center [376, 284] width 622 height 30
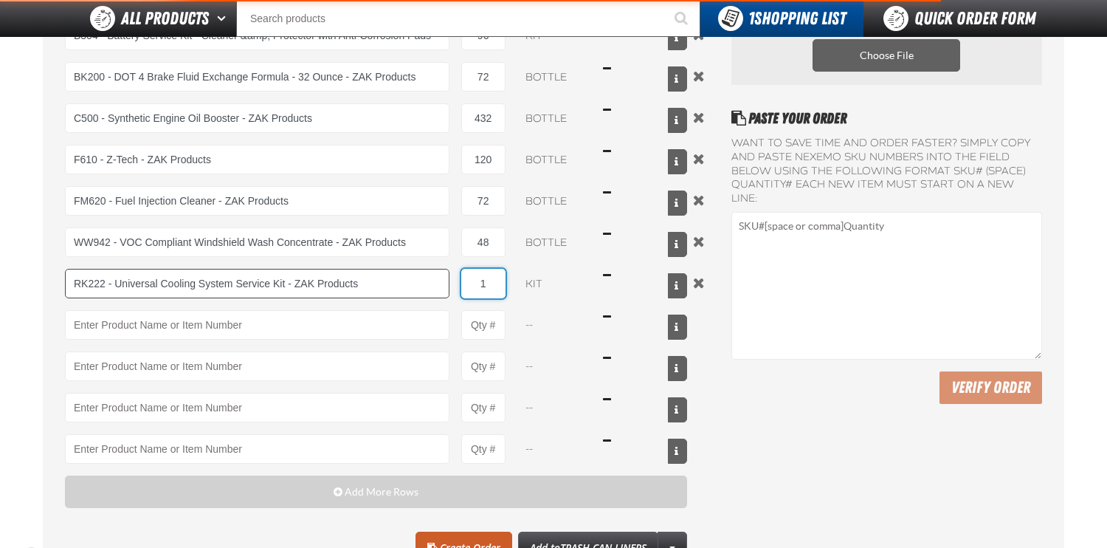
type input "RK222 - Universal Cooling System Service Kit - ZAK Products"
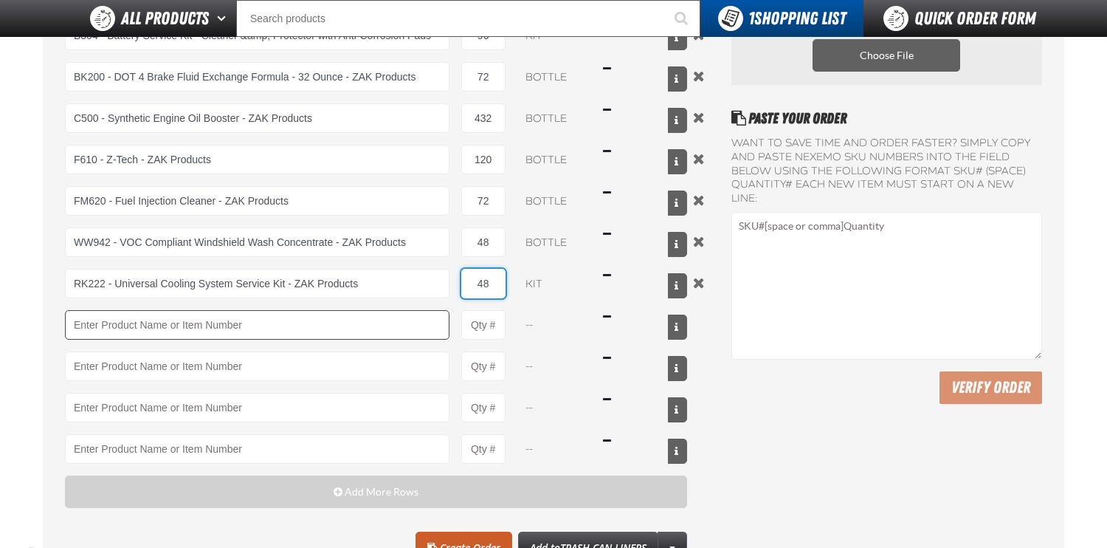
type input "48"
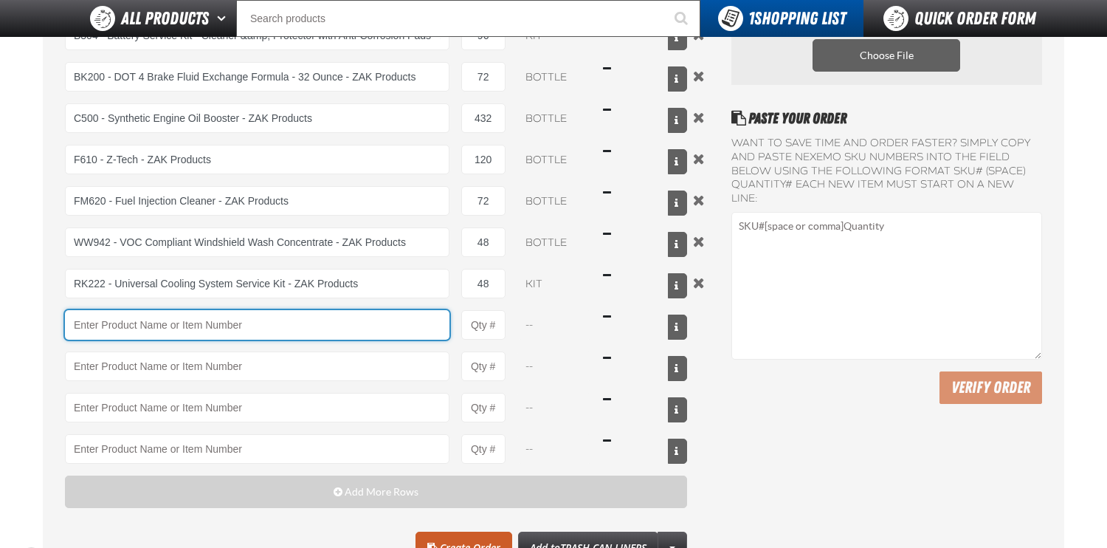
click at [324, 313] on input "Product" at bounding box center [257, 325] width 385 height 30
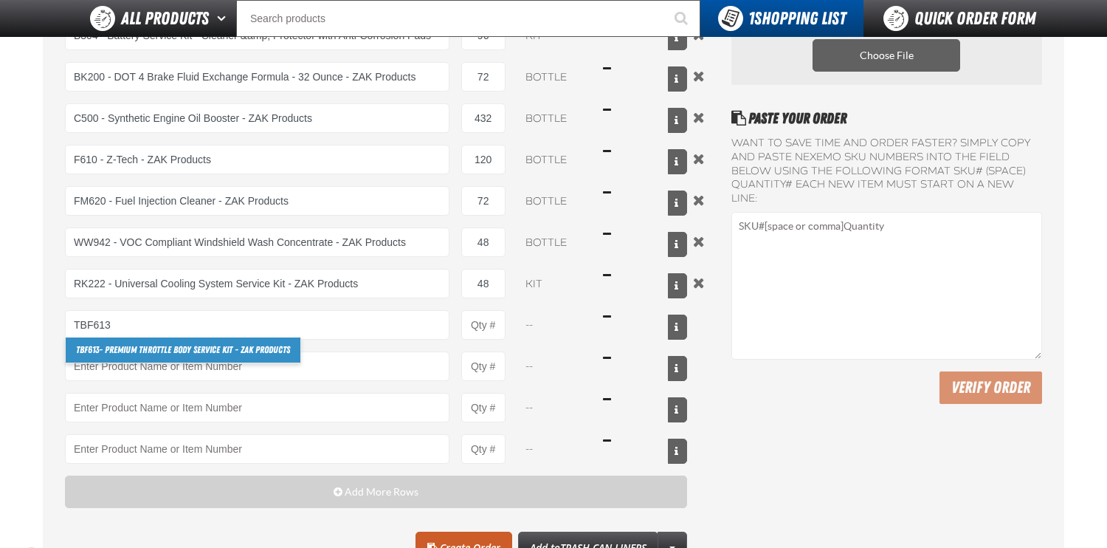
click at [244, 354] on link "TBF613 - Premium Throttle Body Service Kit - ZAK Products" at bounding box center [183, 349] width 235 height 25
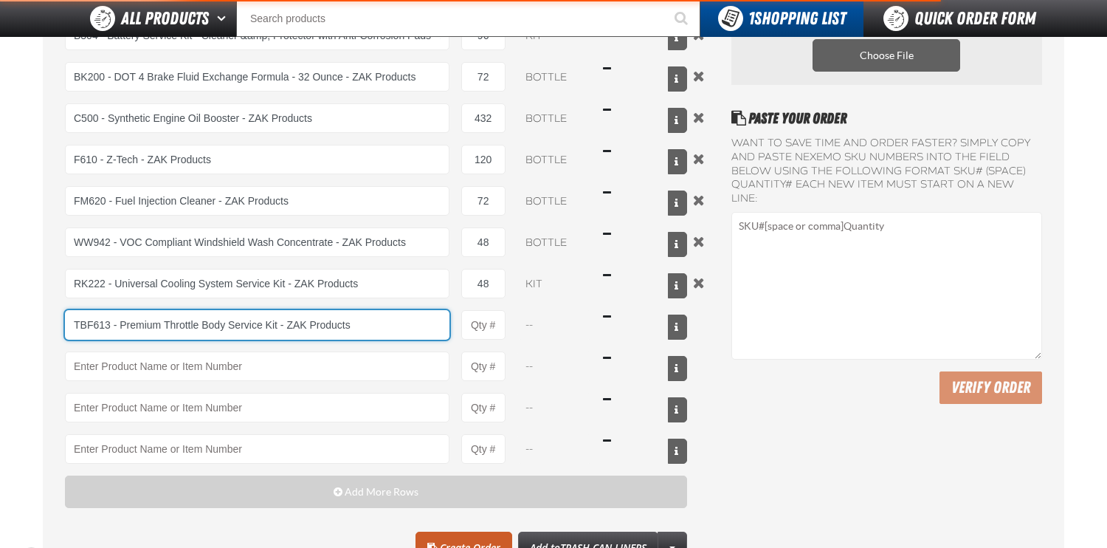
type input "TBF613 - Premium Throttle Body Service Kit - ZAK Products"
type input "1"
select select "kit"
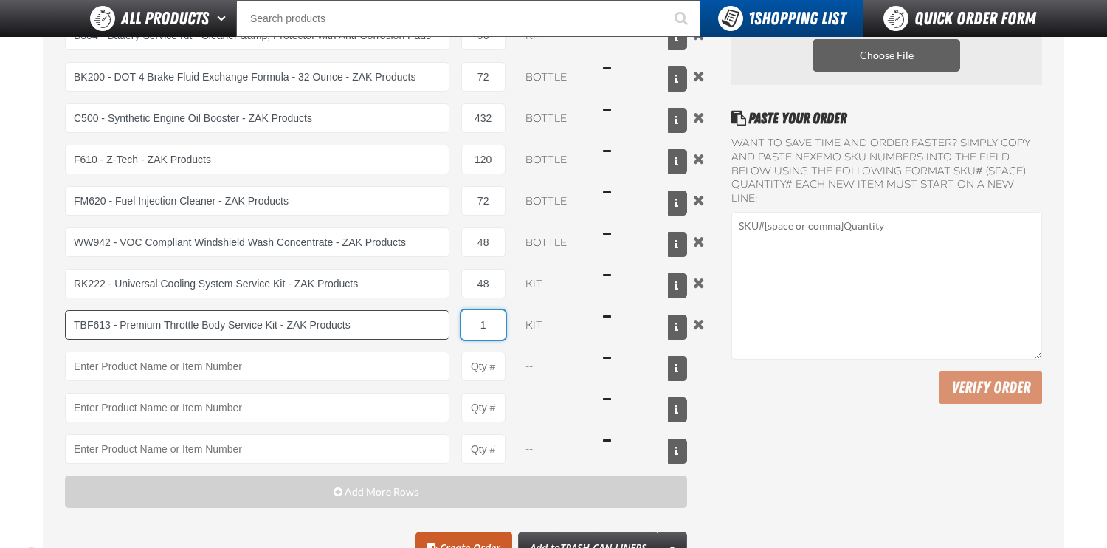
drag, startPoint x: 495, startPoint y: 326, endPoint x: 401, endPoint y: 319, distance: 94.7
click at [404, 320] on div "TBF613 - Premium Throttle Body Service Kit - ZAK Products TBF613 - Premium Thro…" at bounding box center [376, 325] width 622 height 30
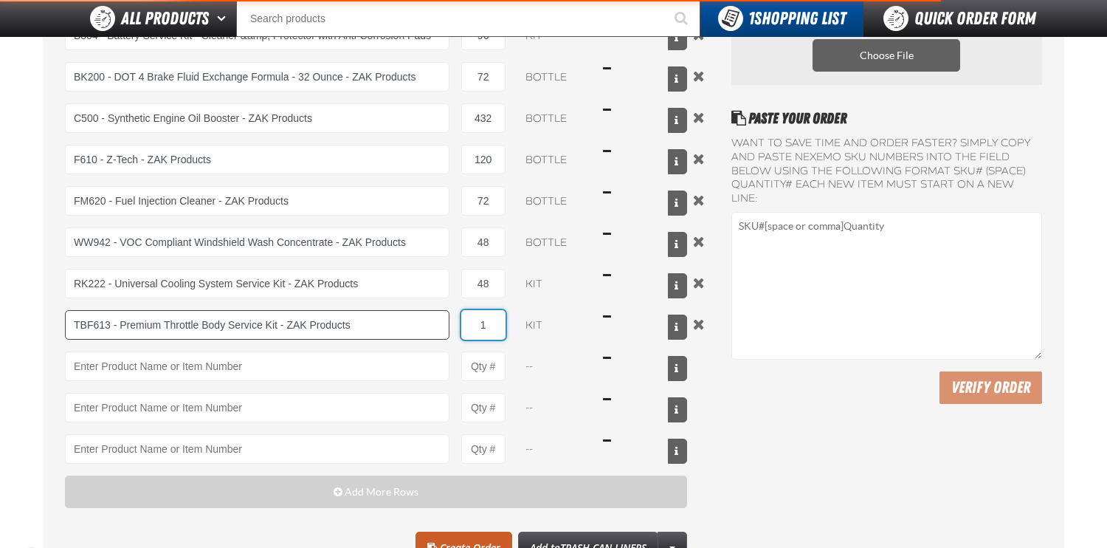
type input "TBF613 - Premium Throttle Body Service Kit - ZAK Products"
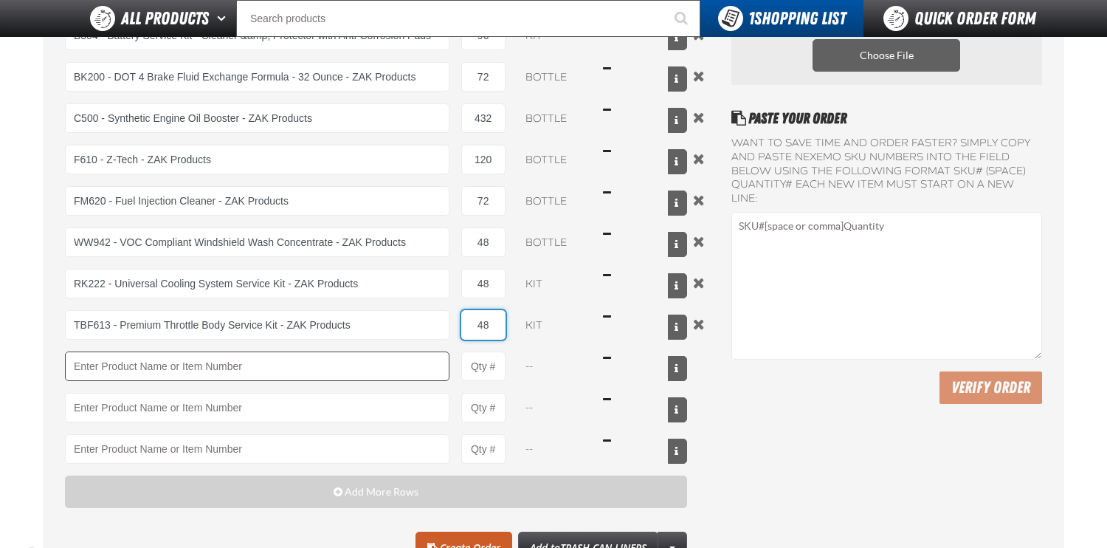
type input "48"
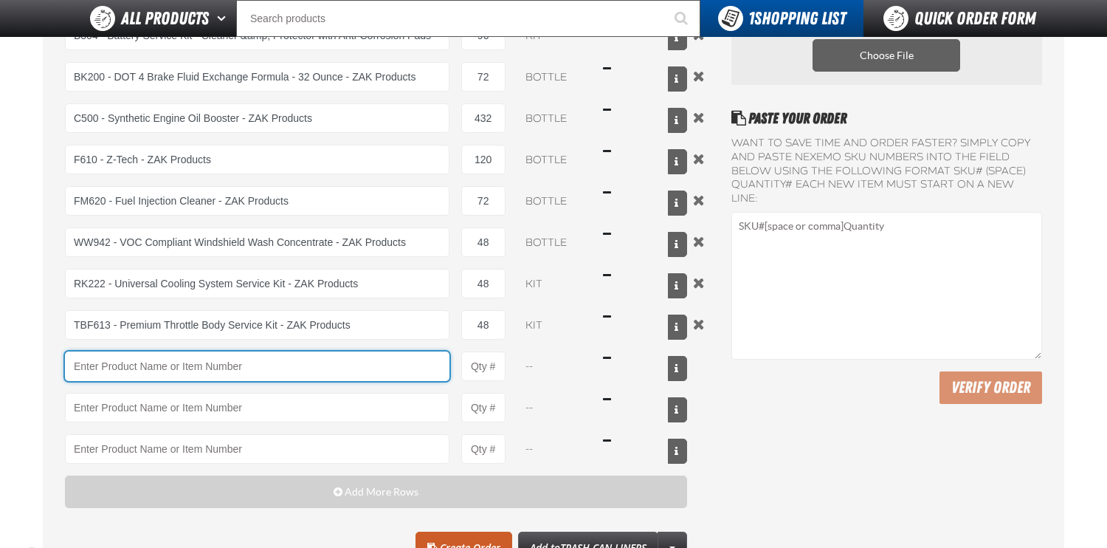
click at [252, 362] on input "Product" at bounding box center [257, 366] width 385 height 30
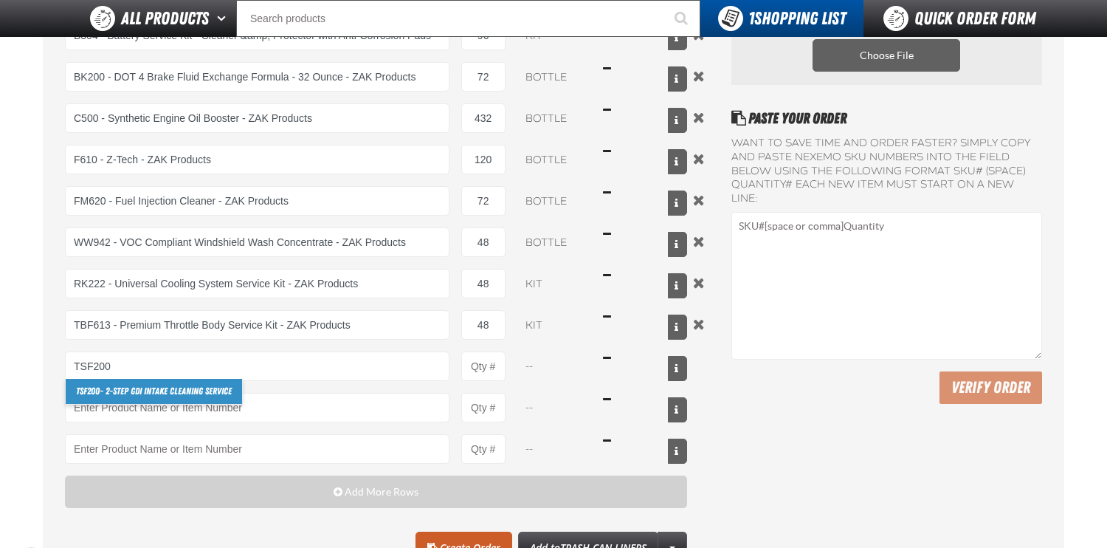
click at [182, 387] on link "TSF200 - 2-Step GDI Intake Cleaning Service" at bounding box center [154, 391] width 176 height 25
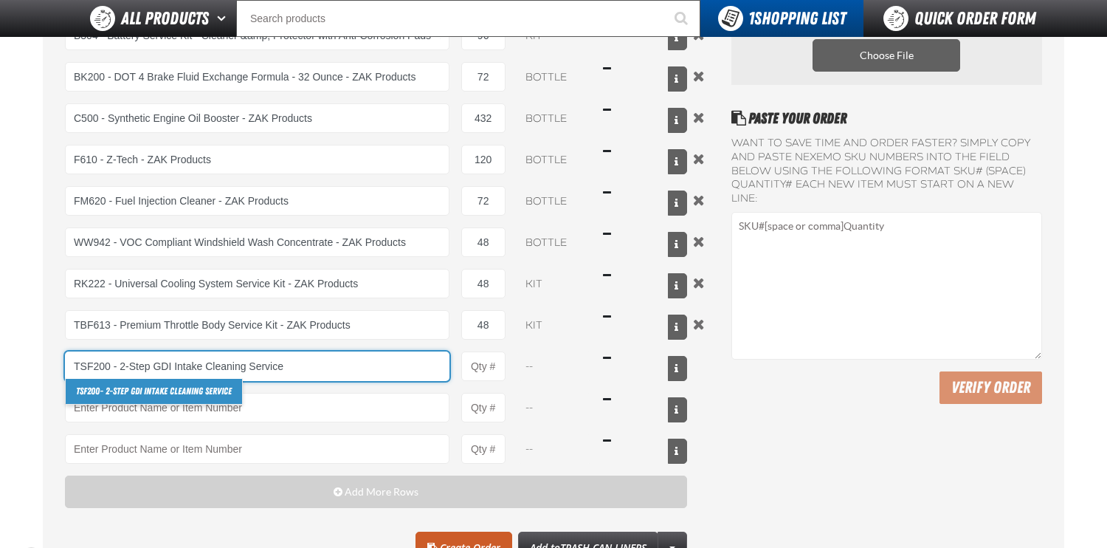
type input "TSF200 - 2-Step GDI Intake Cleaning Service"
type input "1"
select select "kit"
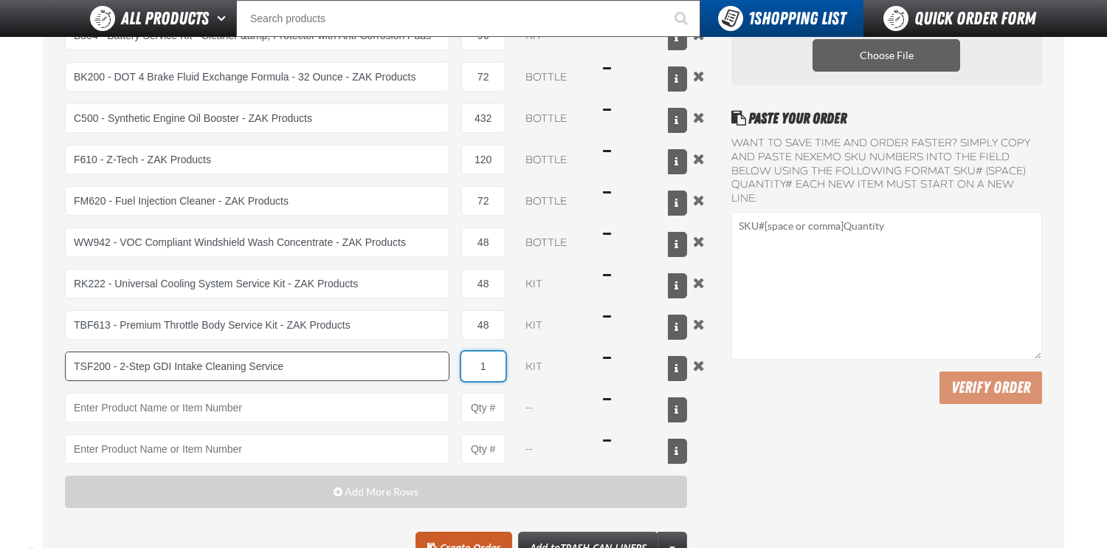
drag, startPoint x: 489, startPoint y: 367, endPoint x: 447, endPoint y: 367, distance: 42.1
click at [447, 367] on div "TSF200 - 2-Step GDI Intake Cleaning Service TSF200 - 2-Step GDI Intake Cleaning…" at bounding box center [376, 366] width 622 height 30
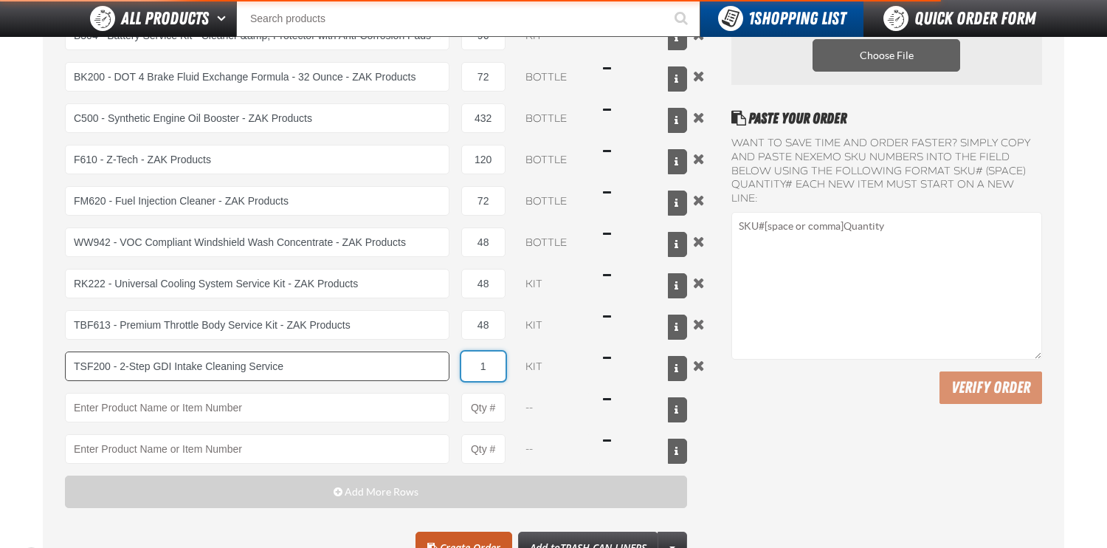
type input "TSF200 - 2-Step GDI Intake Cleaning Service"
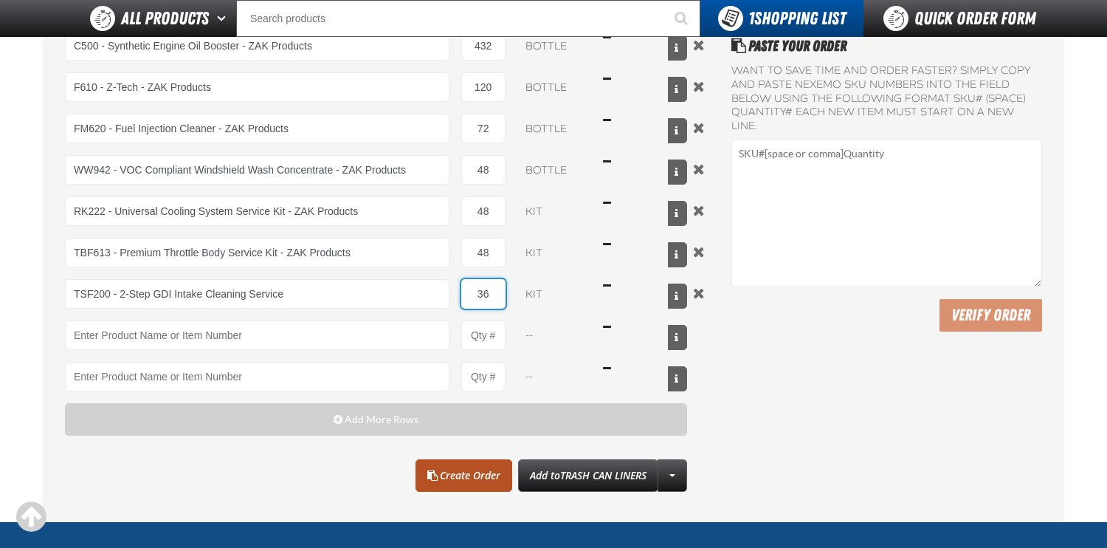
scroll to position [295, 0]
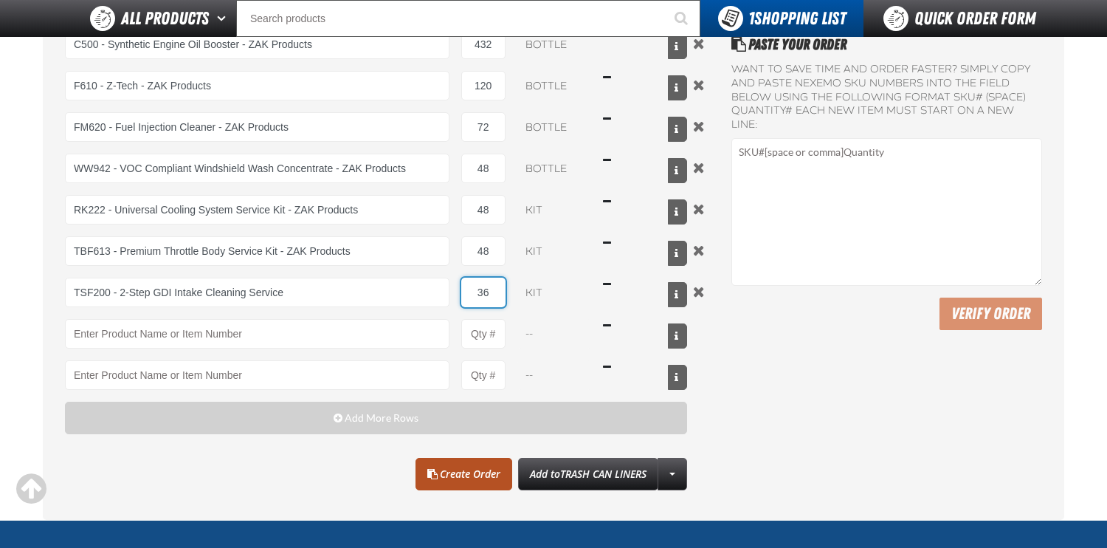
type input "36"
click at [447, 467] on link "Create Order" at bounding box center [464, 474] width 97 height 32
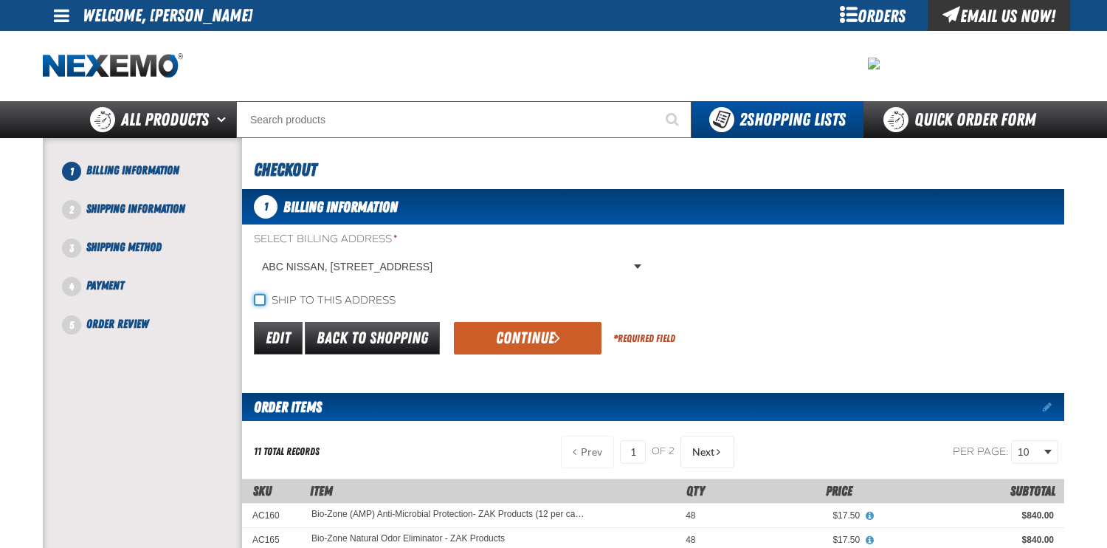
click at [262, 300] on input "Ship to this address" at bounding box center [260, 300] width 12 height 12
checkbox input "true"
click at [504, 343] on button "Continue" at bounding box center [528, 338] width 148 height 32
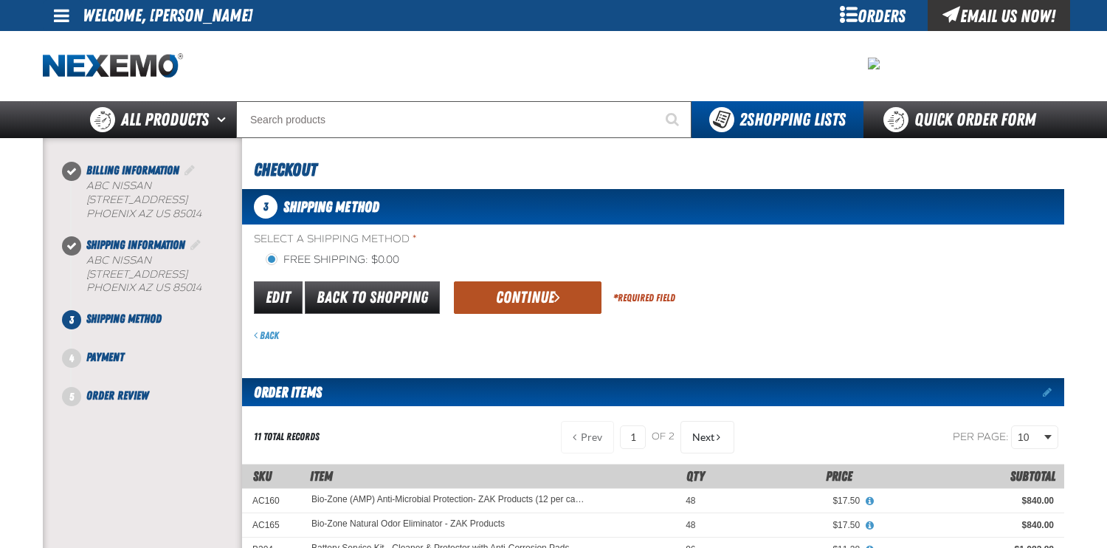
drag, startPoint x: 517, startPoint y: 289, endPoint x: 449, endPoint y: 344, distance: 87.7
click at [518, 290] on button "Continue" at bounding box center [528, 297] width 148 height 32
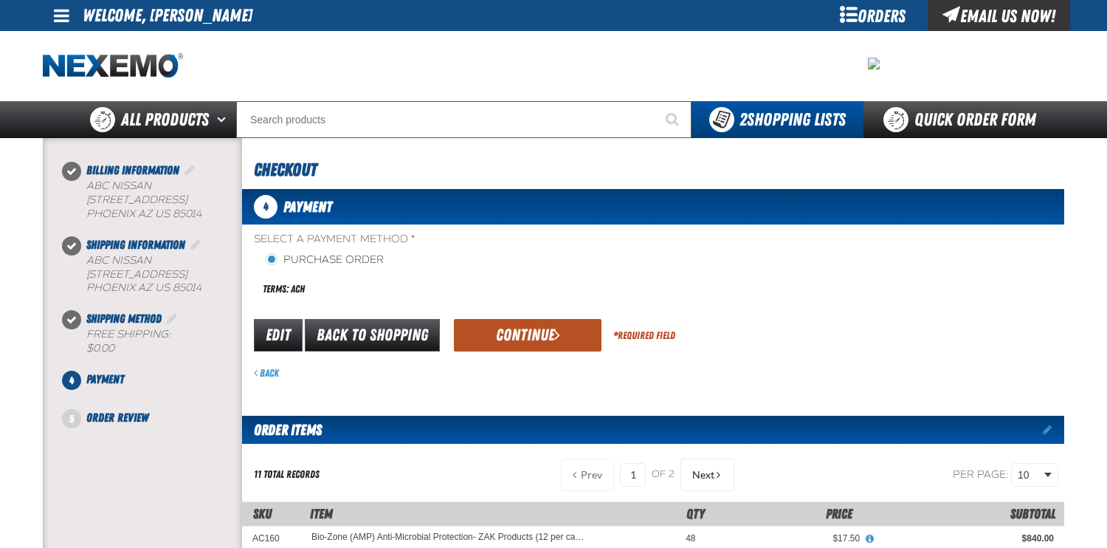
click at [514, 337] on button "Continue" at bounding box center [528, 335] width 148 height 32
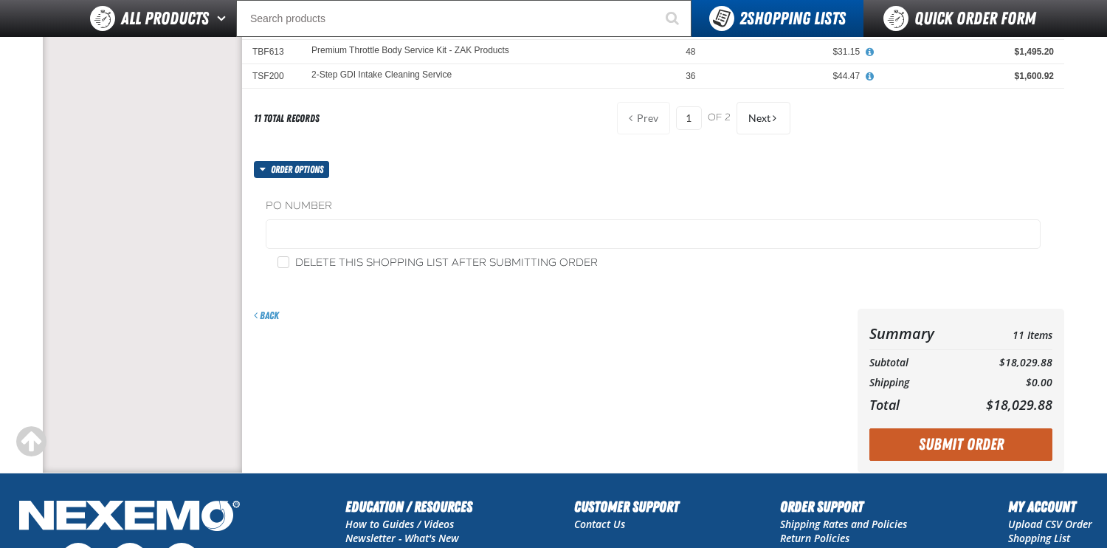
scroll to position [443, 0]
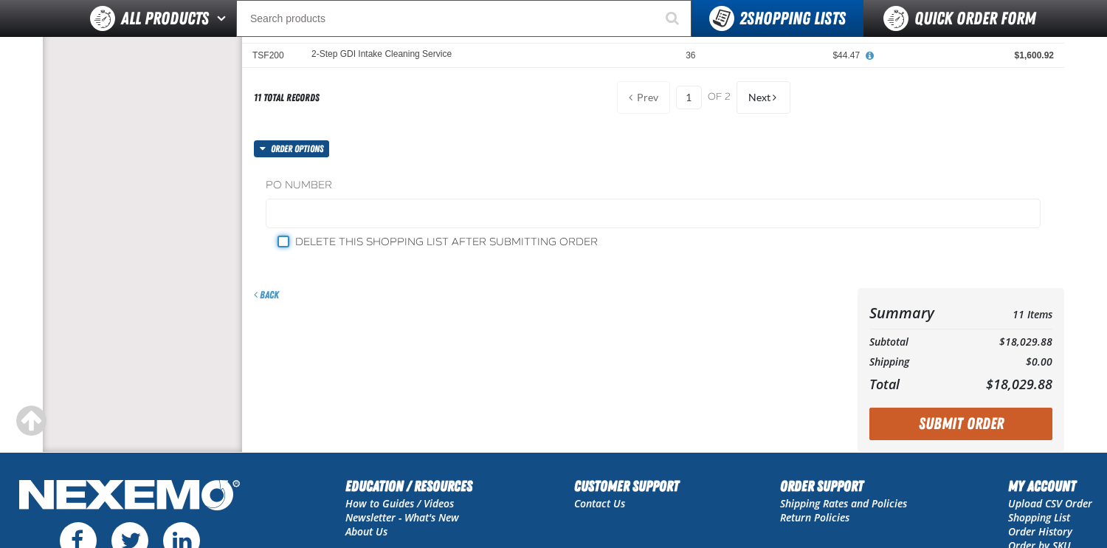
click at [286, 242] on input "Delete this shopping list after submitting order" at bounding box center [284, 241] width 12 height 12
checkbox input "true"
click at [13, 348] on main at bounding box center [553, 55] width 1107 height 794
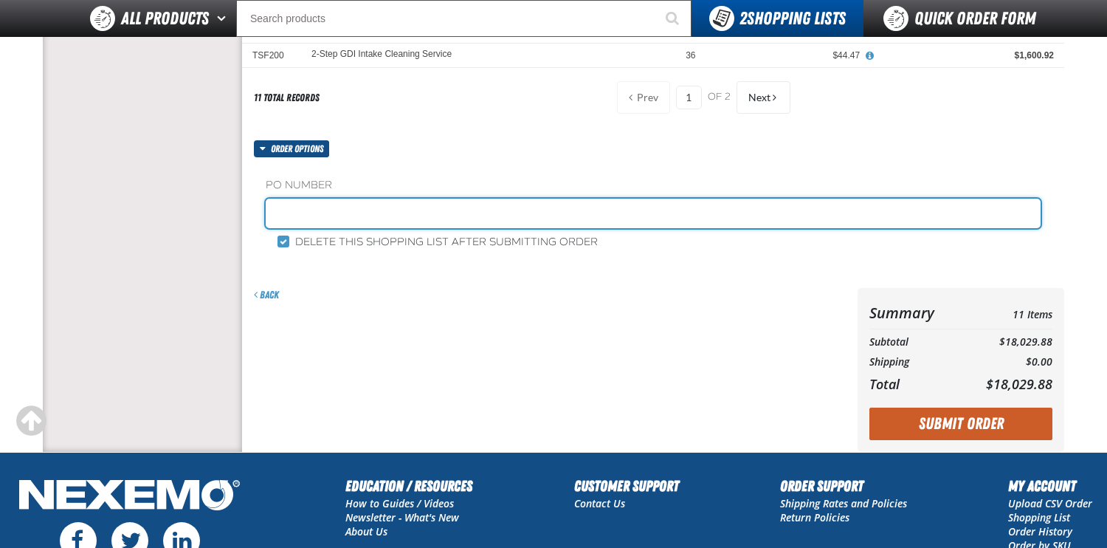
click at [292, 219] on input "text" at bounding box center [653, 214] width 775 height 30
type input "1033520"
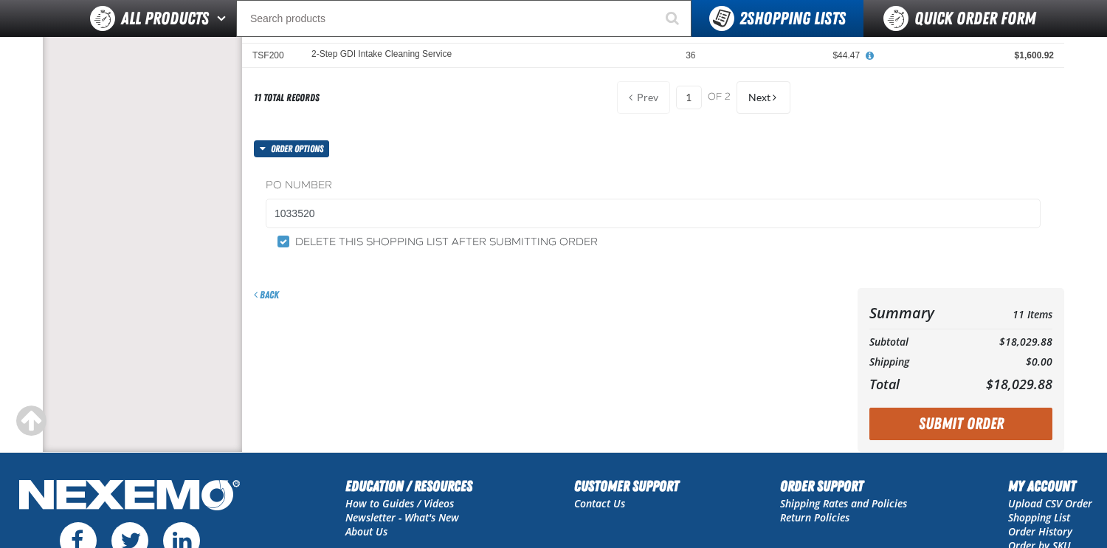
click at [30, 362] on main at bounding box center [553, 55] width 1107 height 794
click at [939, 428] on button "Submit Order" at bounding box center [961, 423] width 183 height 32
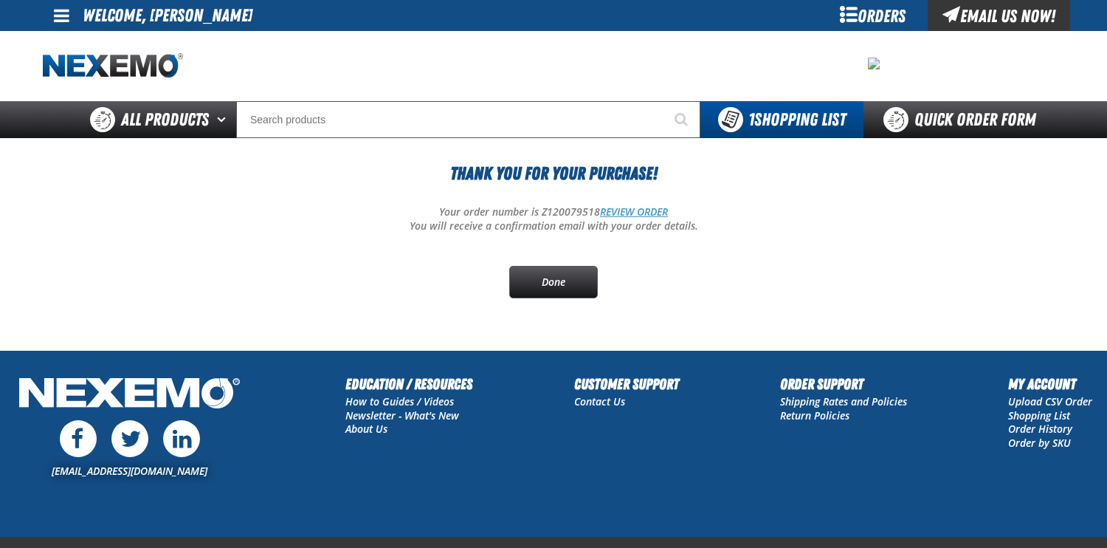
click at [656, 213] on link "REVIEW ORDER" at bounding box center [634, 211] width 68 height 14
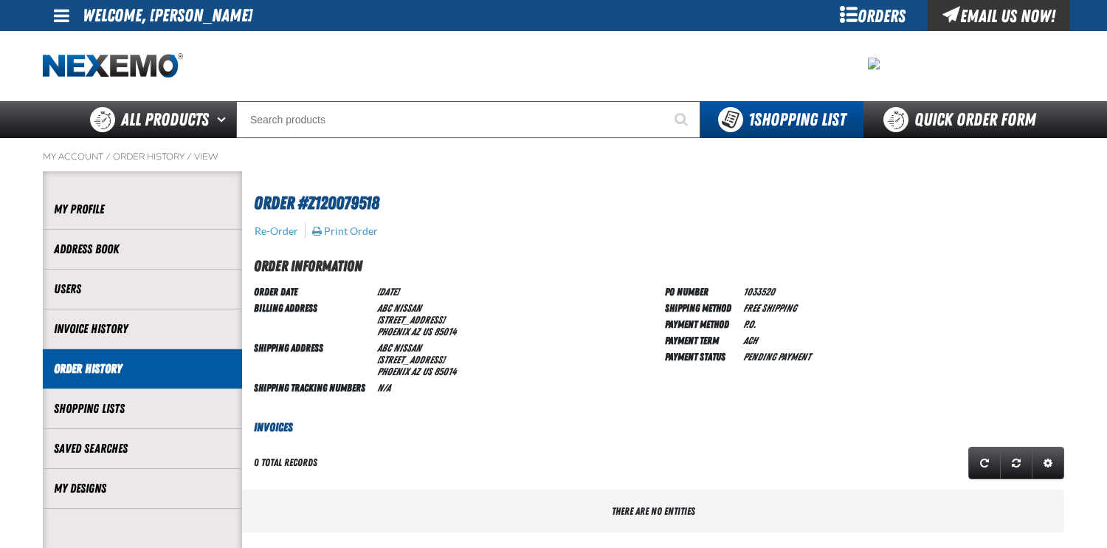
scroll to position [1, 1]
